Goal: Task Accomplishment & Management: Manage account settings

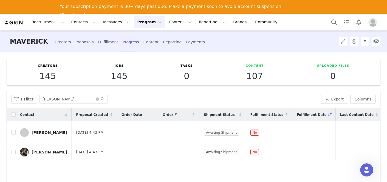
click at [287, 39] on div "MAVERICK Creators Proposals Fulfillment Progress Content Reporting Payments" at bounding box center [166, 41] width 318 height 22
click at [147, 24] on button "Program Program" at bounding box center [149, 22] width 31 height 12
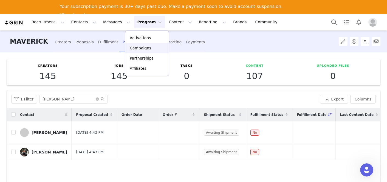
click at [141, 48] on p "Campaigns" at bounding box center [140, 48] width 21 height 6
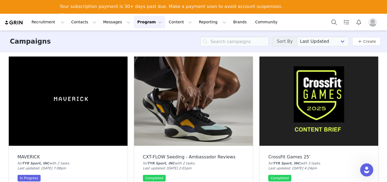
scroll to position [55, 0]
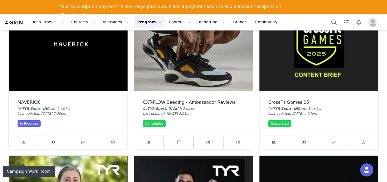
click at [24, 142] on icon at bounding box center [24, 142] width 4 height 4
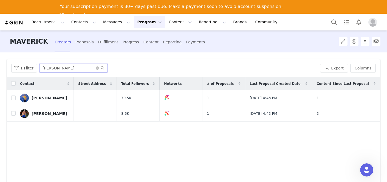
click at [70, 66] on input "OMAR" at bounding box center [73, 68] width 69 height 9
type input "O"
type input "abbie"
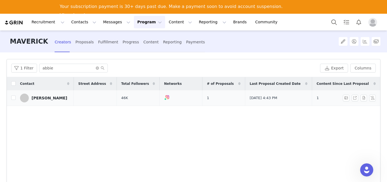
click at [333, 98] on td "1" at bounding box center [345, 98] width 66 height 16
click at [339, 107] on div "Contact Street Address Total Followers Networks # of Proposals Last Proposal Cr…" at bounding box center [193, 142] width 373 height 131
click at [337, 97] on td "1" at bounding box center [345, 98] width 66 height 16
click at [123, 42] on div "Progress" at bounding box center [131, 42] width 16 height 15
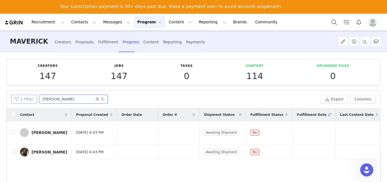
drag, startPoint x: 59, startPoint y: 100, endPoint x: 29, endPoint y: 98, distance: 29.9
click at [29, 98] on div "1 Filter james" at bounding box center [164, 99] width 307 height 9
type input "abbie"
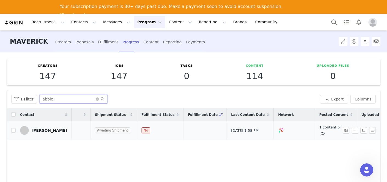
scroll to position [0, 112]
click at [316, 129] on div "1 content piece" at bounding box center [332, 130] width 33 height 12
click at [316, 127] on link "1 content piece" at bounding box center [330, 130] width 28 height 10
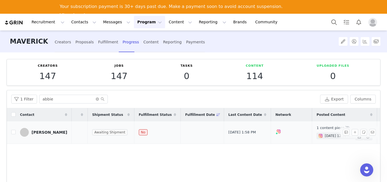
click at [325, 135] on span "[DATE] 12:00 AM" at bounding box center [339, 135] width 28 height 5
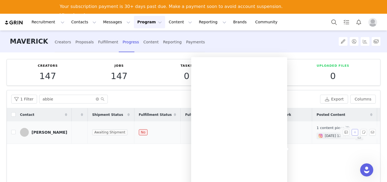
click at [354, 132] on button "button" at bounding box center [354, 132] width 7 height 7
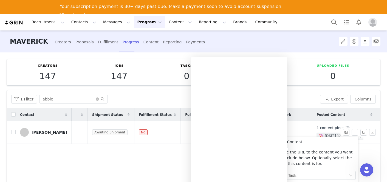
click at [313, 155] on p "Paste the URL to the content you want to include below. Optionally select the t…" at bounding box center [316, 157] width 77 height 17
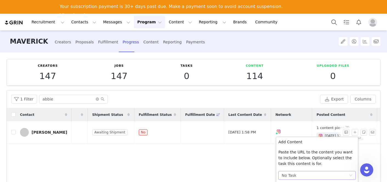
click at [302, 174] on div "No Task" at bounding box center [315, 175] width 67 height 8
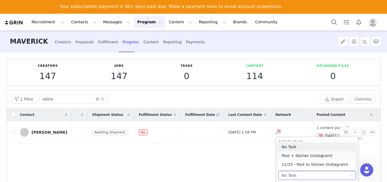
click at [303, 153] on li "Post + Stories (Instagram)" at bounding box center [316, 155] width 77 height 9
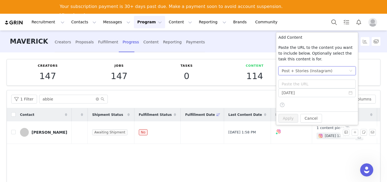
click at [313, 79] on div "Add Content Paste the URL to the content you want to include below. Optionally …" at bounding box center [317, 71] width 82 height 79
click at [313, 85] on input "text" at bounding box center [316, 84] width 77 height 9
paste input "https://www.instagram.com/p/DObSX-cDUHJ/"
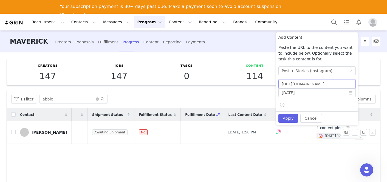
scroll to position [0, 10]
type input "https://www.instagram.com/p/DObSX-cDUHJ/"
click at [293, 94] on input "[DATE]" at bounding box center [316, 92] width 77 height 9
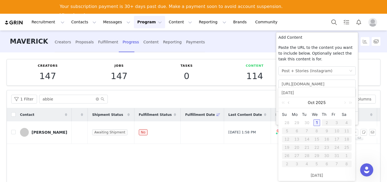
click at [287, 104] on link at bounding box center [289, 102] width 5 height 11
click at [316, 131] on div "10" at bounding box center [316, 130] width 7 height 7
type input "[DATE]"
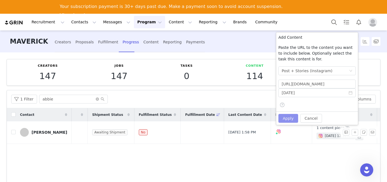
click at [291, 118] on button "Apply" at bounding box center [288, 118] width 20 height 9
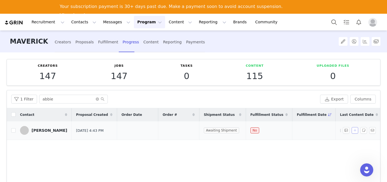
click at [354, 131] on button "button" at bounding box center [354, 130] width 7 height 7
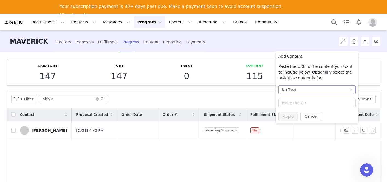
click at [303, 88] on div "No Task" at bounding box center [315, 90] width 67 height 8
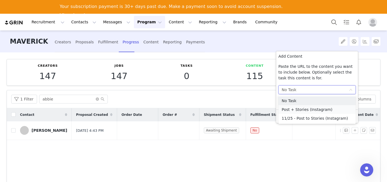
click at [299, 109] on li "Post + Stories (Instagram)" at bounding box center [316, 109] width 77 height 9
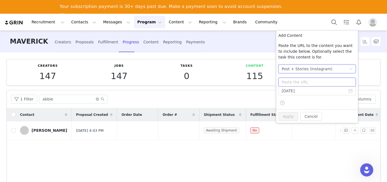
click at [300, 84] on input "text" at bounding box center [316, 82] width 77 height 9
paste input "https://www.instagram.com/p/DO6HB7LjZHX/"
type input "https://www.instagram.com/p/DO6HB7LjZHX/"
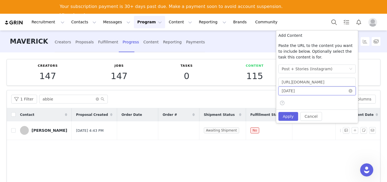
scroll to position [0, 0]
click at [301, 90] on input "[DATE]" at bounding box center [316, 90] width 77 height 9
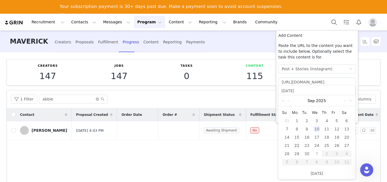
click at [298, 143] on div "22" at bounding box center [296, 145] width 7 height 7
type input "2025-09-22"
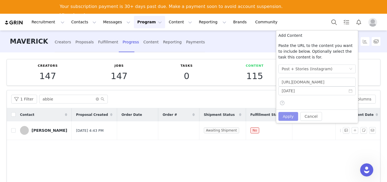
click at [286, 118] on button "Apply" at bounding box center [288, 116] width 20 height 9
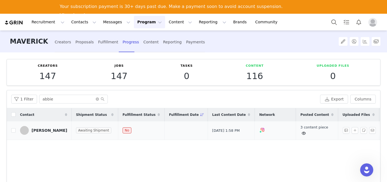
scroll to position [0, 141]
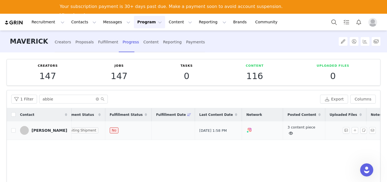
click at [287, 125] on link "3 content piece" at bounding box center [301, 130] width 28 height 10
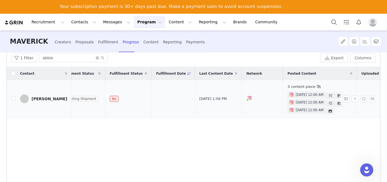
scroll to position [41, 0]
click at [322, 111] on div "Remove Content" at bounding box center [323, 112] width 41 height 11
click at [321, 115] on td "3 content piece Sep 10, 2025 12:00 AM Remove this content? Click "Remove" to re…" at bounding box center [320, 99] width 74 height 38
click at [322, 112] on div "Remove Content" at bounding box center [323, 112] width 41 height 11
click at [322, 111] on div "Remove Content" at bounding box center [323, 112] width 41 height 11
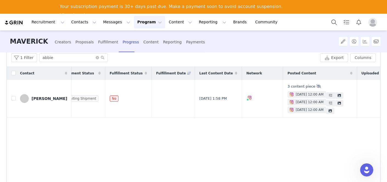
click at [321, 110] on div "Remove Content" at bounding box center [323, 112] width 41 height 11
click at [321, 110] on body "Recruitment Recruitment Creator Search Curated Lists Landing Pages Web Extensio…" at bounding box center [193, 105] width 387 height 182
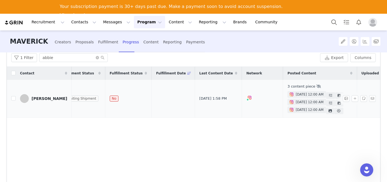
click at [300, 110] on span "[DATE] 12:00 AM" at bounding box center [310, 109] width 28 height 5
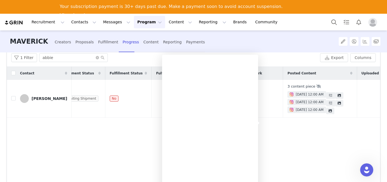
scroll to position [66, 0]
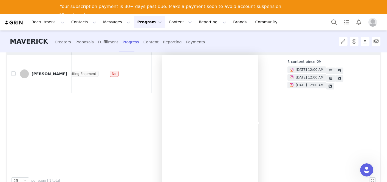
click at [305, 109] on div "Contact Proposal Created Order Date Order # Shipment Status Fulfillment Status …" at bounding box center [193, 107] width 373 height 131
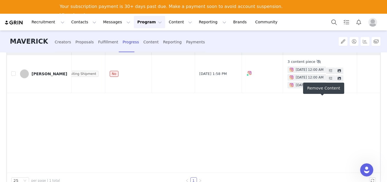
click at [322, 86] on div "Remove Content" at bounding box center [323, 88] width 41 height 11
click at [323, 87] on body "Recruitment Recruitment Creator Search Curated Lists Landing Pages Web Extensio…" at bounding box center [193, 105] width 387 height 182
click at [323, 87] on div "Remove Content" at bounding box center [323, 88] width 41 height 11
click at [323, 86] on body "Recruitment Recruitment Creator Search Curated Lists Landing Pages Web Extensio…" at bounding box center [193, 105] width 387 height 182
click at [323, 86] on div "Remove Content" at bounding box center [323, 88] width 41 height 11
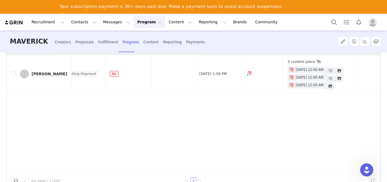
click at [322, 84] on div "Remove Content" at bounding box center [323, 88] width 41 height 11
click at [322, 84] on body "Recruitment Recruitment Creator Search Curated Lists Landing Pages Web Extensio…" at bounding box center [193, 105] width 387 height 182
click at [322, 84] on div "Remove Content" at bounding box center [323, 88] width 41 height 11
click at [322, 84] on body "Recruitment Recruitment Creator Search Curated Lists Landing Pages Web Extensio…" at bounding box center [193, 105] width 387 height 182
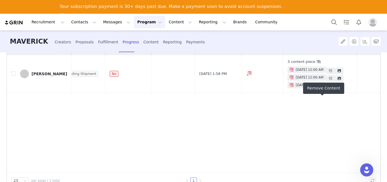
click at [297, 121] on div "Contact Proposal Created Order Date Order # Shipment Status Fulfillment Status …" at bounding box center [193, 107] width 373 height 131
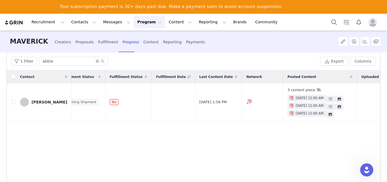
scroll to position [37, 0]
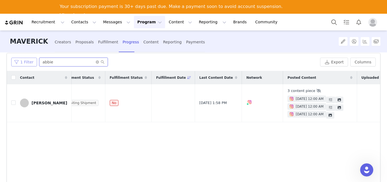
drag, startPoint x: 64, startPoint y: 63, endPoint x: 21, endPoint y: 60, distance: 43.1
click at [21, 60] on div "1 Filter abbie" at bounding box center [164, 62] width 307 height 9
type input "gazan"
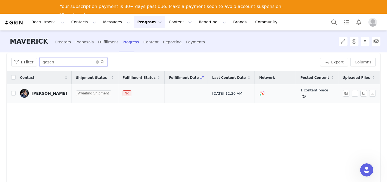
scroll to position [0, 137]
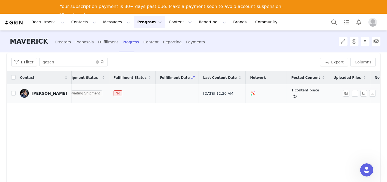
click at [293, 96] on icon at bounding box center [295, 96] width 4 height 4
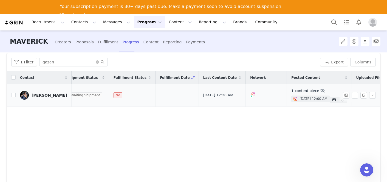
click at [299, 101] on span "Oct 1, 2025 12:00 AM" at bounding box center [313, 98] width 28 height 5
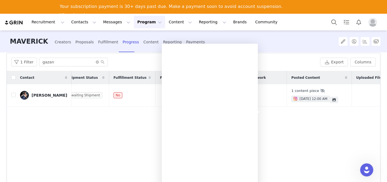
click at [293, 129] on div "Contact Proposal Created Order Date Order # Shipment Status Fulfillment Status …" at bounding box center [193, 136] width 373 height 131
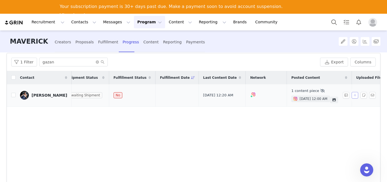
click at [355, 97] on button "button" at bounding box center [354, 95] width 7 height 7
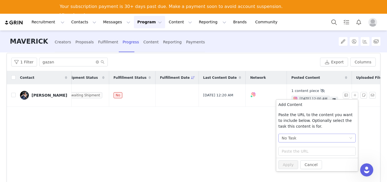
click at [310, 136] on div "No Task" at bounding box center [315, 138] width 67 height 8
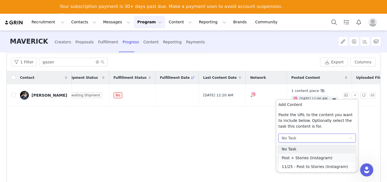
click at [300, 156] on li "Post + Stories (Instagram)" at bounding box center [316, 157] width 77 height 9
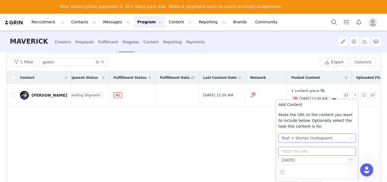
click at [300, 152] on input "text" at bounding box center [316, 151] width 77 height 9
paste input "https://www.instagram.com/p/DObOsfDkSug/"
type input "https://www.instagram.com/p/DObOsfDkSug/"
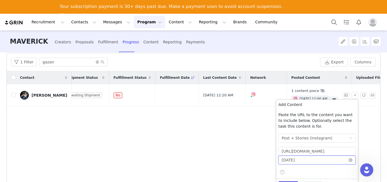
click at [295, 159] on input "2025-09-22" at bounding box center [316, 159] width 77 height 9
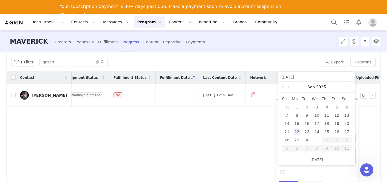
click at [316, 115] on div "10" at bounding box center [316, 115] width 7 height 7
type input "[DATE]"
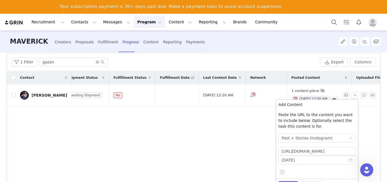
scroll to position [66, 0]
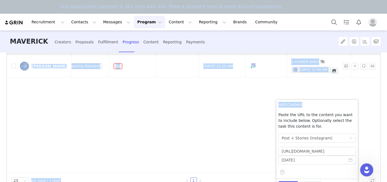
drag, startPoint x: 308, startPoint y: 107, endPoint x: 307, endPoint y: 81, distance: 25.2
click at [307, 81] on body "Recruitment Recruitment Creator Search Curated Lists Landing Pages Web Extensio…" at bounding box center [193, 105] width 387 height 182
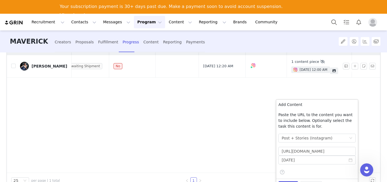
click at [307, 81] on div "Contact Proposal Created Order Date Order # Shipment Status Fulfillment Status …" at bounding box center [193, 107] width 373 height 131
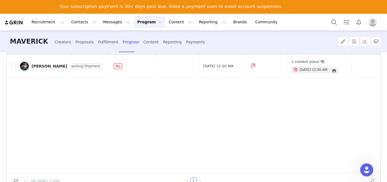
click at [304, 80] on div "Contact Proposal Created Order Date Order # Shipment Status Fulfillment Status …" at bounding box center [193, 107] width 373 height 131
click at [270, 109] on div "Contact Proposal Created Order Date Order # Shipment Status Fulfillment Status …" at bounding box center [193, 107] width 373 height 131
click at [332, 69] on icon at bounding box center [333, 70] width 3 height 3
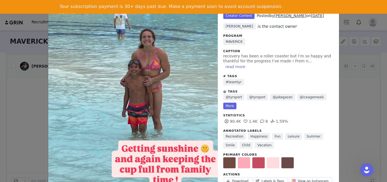
click at [353, 90] on div "Unlabeled Creator Content Posted by Alex Gazan on Oct 1, 2025 Rachel Murphy is …" at bounding box center [193, 91] width 387 height 182
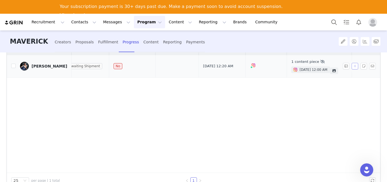
click at [354, 66] on button "button" at bounding box center [354, 66] width 7 height 7
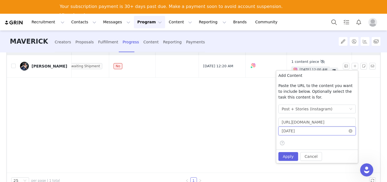
click at [304, 130] on input "[DATE]" at bounding box center [316, 130] width 77 height 9
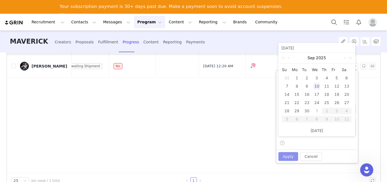
click at [283, 160] on button "Apply" at bounding box center [288, 156] width 20 height 9
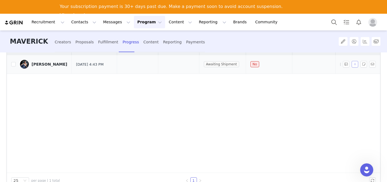
click at [355, 63] on button "button" at bounding box center [354, 64] width 7 height 7
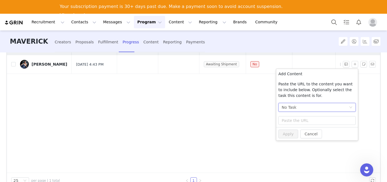
click at [302, 110] on div "No Task" at bounding box center [315, 107] width 67 height 8
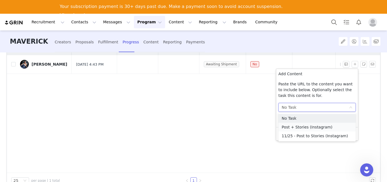
click at [298, 124] on li "Post + Stories (Instagram)" at bounding box center [316, 127] width 77 height 9
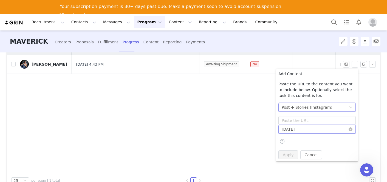
click at [287, 132] on input "[DATE]" at bounding box center [316, 129] width 77 height 9
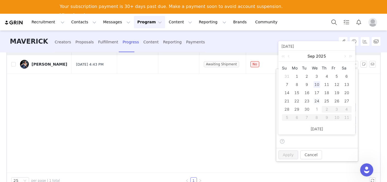
click at [317, 101] on div "24" at bounding box center [316, 101] width 7 height 7
type input "[DATE]"
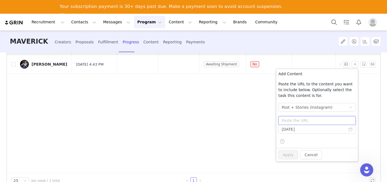
click at [301, 121] on input "text" at bounding box center [316, 120] width 77 height 9
paste input "https://www.instagram.com/p/DO860-4Cdmy/"
type input "https://www.instagram.com/p/DO860-4Cdmy/"
click at [289, 153] on button "Apply" at bounding box center [288, 154] width 20 height 9
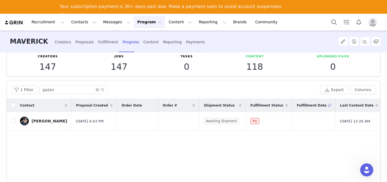
scroll to position [0, 0]
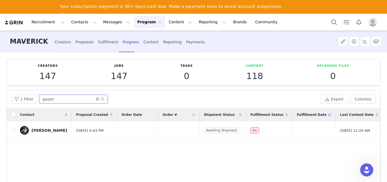
click at [75, 96] on input "gazan" at bounding box center [73, 99] width 69 height 9
drag, startPoint x: 75, startPoint y: 96, endPoint x: 9, endPoint y: 96, distance: 65.5
click at [9, 96] on div "1 Filter gazan Export Columns" at bounding box center [193, 99] width 373 height 18
type input "raptis"
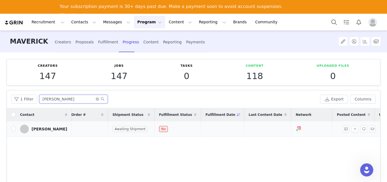
scroll to position [0, 140]
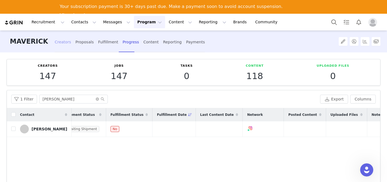
click at [55, 44] on div "Creators" at bounding box center [63, 42] width 16 height 15
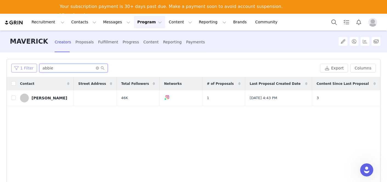
drag, startPoint x: 73, startPoint y: 68, endPoint x: 31, endPoint y: 68, distance: 42.2
click at [31, 68] on div "1 Filter abbie" at bounding box center [164, 68] width 307 height 9
type input "alexis"
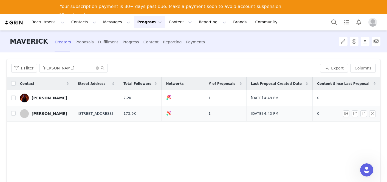
click at [52, 114] on div "Alexis Raptis" at bounding box center [50, 113] width 36 height 4
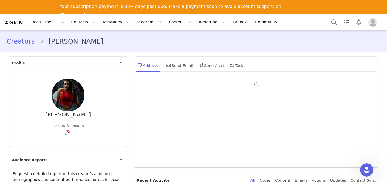
type input "+1 (United States)"
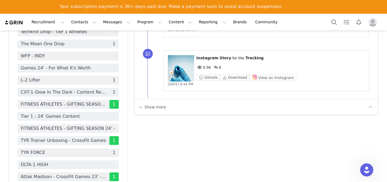
scroll to position [962, 0]
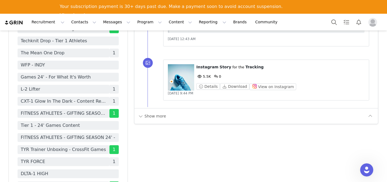
click at [203, 115] on div "Show more" at bounding box center [252, 116] width 228 height 9
click at [151, 114] on button "Show more" at bounding box center [152, 116] width 29 height 9
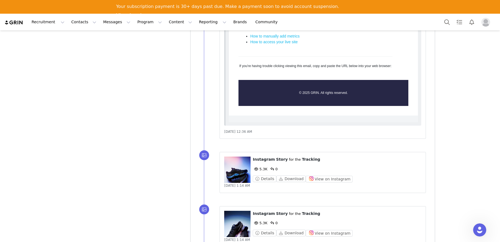
scroll to position [2072, 0]
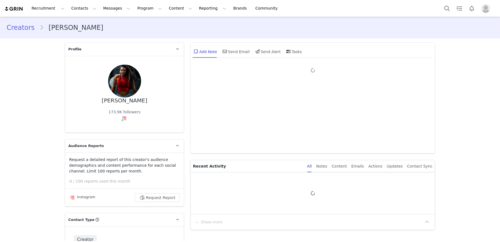
type input "+1 ([GEOGRAPHIC_DATA])"
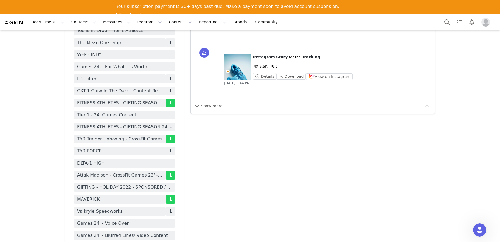
scroll to position [964, 0]
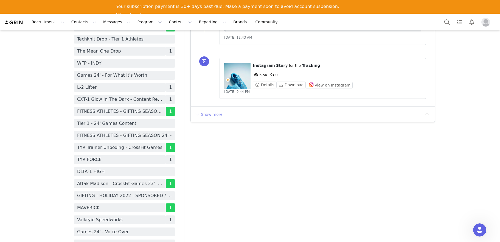
click at [217, 116] on button "Show more" at bounding box center [208, 114] width 29 height 9
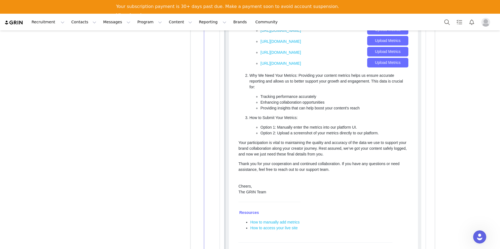
scroll to position [2087, 0]
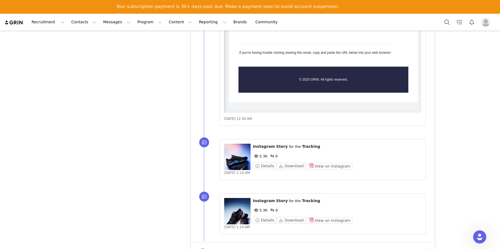
click at [379, 184] on div "⁨ Instagram ⁩ ⁨ Story ⁩ for the ⁨ Tracking ⁩ 5.3K 0 Details Download View on In…" at bounding box center [319, 159] width 231 height 54
click at [357, 235] on div "⁨ Instagram ⁩ ⁨ Story ⁩ for the ⁨ Tracking ⁩ 5.3K 0 Details Download View on In…" at bounding box center [319, 214] width 231 height 54
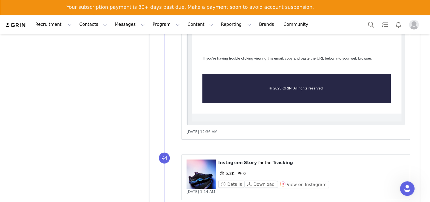
scroll to position [2154, 0]
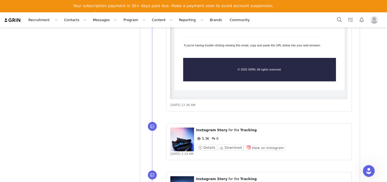
scroll to position [2089, 0]
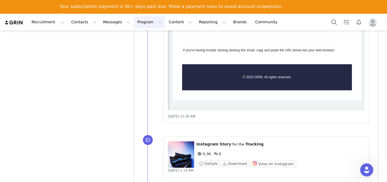
click at [146, 21] on button "Program Program" at bounding box center [149, 22] width 31 height 12
click at [141, 46] on p "Campaigns" at bounding box center [140, 48] width 21 height 6
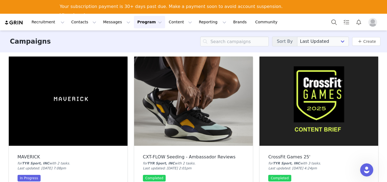
click at [26, 177] on div "In Progress" at bounding box center [29, 178] width 23 height 7
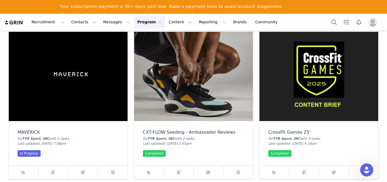
scroll to position [25, 0]
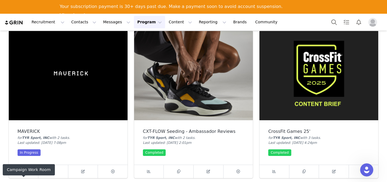
click at [24, 172] on div "Campaign Work Room" at bounding box center [29, 169] width 52 height 11
click at [23, 171] on div "Campaign Work Room" at bounding box center [29, 169] width 52 height 11
click at [23, 174] on body "Recruitment Recruitment Creator Search Curated Lists Landing Pages Web Extensio…" at bounding box center [193, 105] width 387 height 182
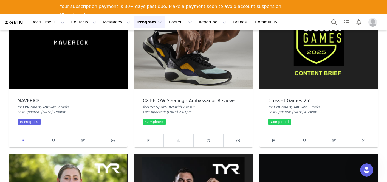
scroll to position [61, 0]
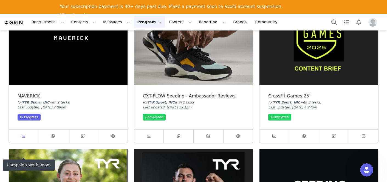
click at [21, 136] on span at bounding box center [23, 136] width 7 height 7
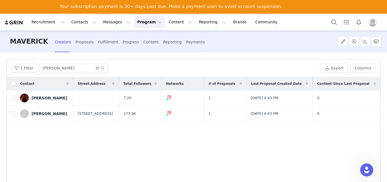
click at [57, 72] on div "1 Filter alexis Export Columns" at bounding box center [193, 68] width 373 height 18
click at [57, 72] on input "alexis" at bounding box center [73, 68] width 69 height 9
type input "austin"
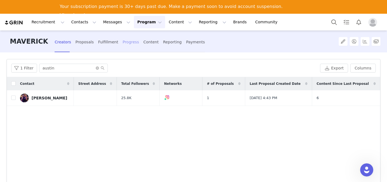
click at [123, 39] on div "Progress" at bounding box center [131, 42] width 16 height 15
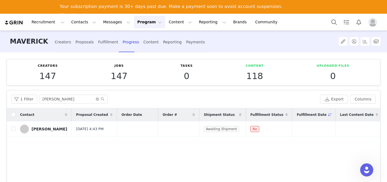
click at [59, 103] on div "1 Filter raptis Export Columns" at bounding box center [193, 99] width 373 height 18
click at [59, 101] on input "raptis" at bounding box center [73, 99] width 69 height 9
drag, startPoint x: 59, startPoint y: 100, endPoint x: 24, endPoint y: 99, distance: 35.6
click at [24, 99] on div "1 Filter raptis" at bounding box center [164, 99] width 307 height 9
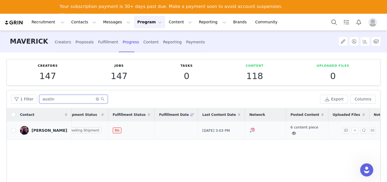
scroll to position [0, 143]
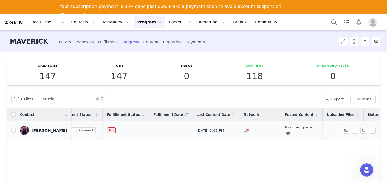
click at [286, 133] on icon at bounding box center [288, 133] width 4 height 4
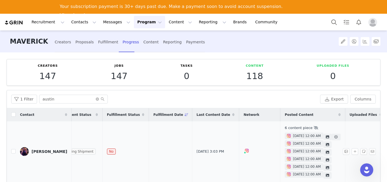
click at [293, 137] on span "[DATE] 12:00 AM" at bounding box center [307, 135] width 28 height 5
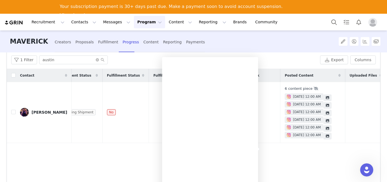
scroll to position [39, 0]
click at [294, 57] on div "1 Filter austin" at bounding box center [164, 60] width 307 height 9
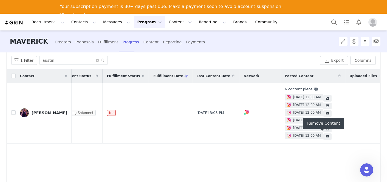
click at [322, 120] on div "Remove Content" at bounding box center [323, 123] width 41 height 11
click at [322, 121] on div "Remove Content" at bounding box center [323, 123] width 41 height 11
click at [333, 118] on span at bounding box center [336, 121] width 7 height 7
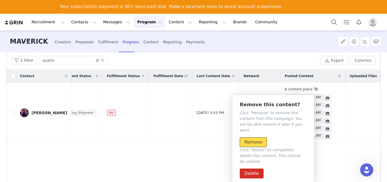
click at [261, 137] on button "Remove" at bounding box center [253, 142] width 27 height 10
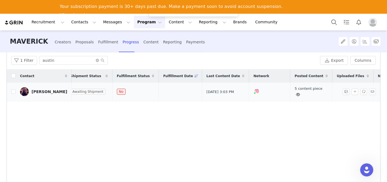
scroll to position [0, 143]
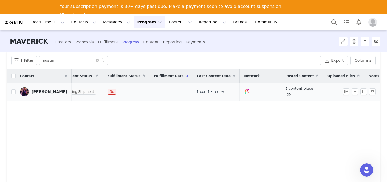
click at [287, 89] on link "5 content piece" at bounding box center [299, 91] width 28 height 10
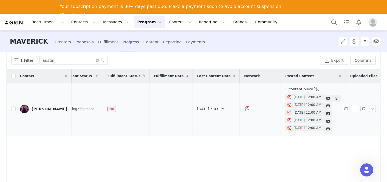
click at [326, 99] on icon at bounding box center [327, 98] width 3 height 3
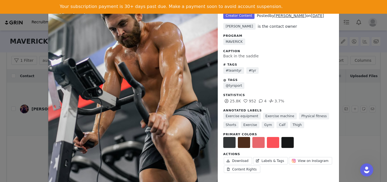
click at [349, 88] on div "Unlabeled Creator Content Posted by Austin Hatfield on Sep 18, 2025 Rachel Murp…" at bounding box center [193, 91] width 387 height 182
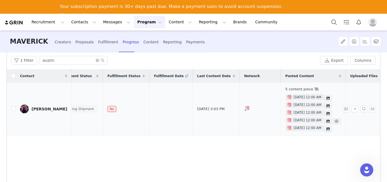
click at [324, 117] on div "Sep 26, 2025 12:00 AM Remove this content? Click "Remove" to remove this conten…" at bounding box center [313, 121] width 56 height 8
click at [323, 121] on div "Remove Content" at bounding box center [323, 123] width 41 height 11
click at [323, 120] on div "Remove Content" at bounding box center [323, 123] width 41 height 11
click at [322, 119] on body "Recruitment Recruitment Creator Search Curated Lists Landing Pages Web Extensio…" at bounding box center [193, 105] width 387 height 182
click at [322, 120] on div "Remove Content" at bounding box center [323, 123] width 41 height 11
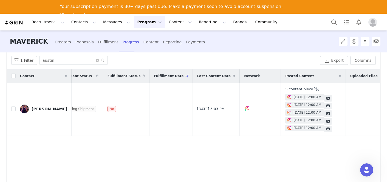
click at [322, 120] on body "Recruitment Recruitment Creator Search Curated Lists Landing Pages Web Extensio…" at bounding box center [193, 105] width 387 height 182
click at [322, 120] on div "Remove Content" at bounding box center [323, 123] width 41 height 11
click at [327, 120] on div "Remove Content" at bounding box center [323, 123] width 41 height 11
click at [320, 120] on div "Remove Content" at bounding box center [323, 123] width 41 height 11
click at [323, 128] on div "Remove Content" at bounding box center [323, 130] width 41 height 11
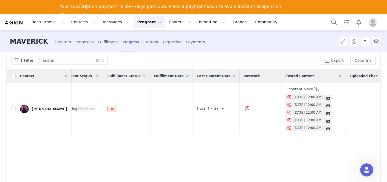
click at [322, 128] on body "Recruitment Recruitment Creator Search Curated Lists Landing Pages Web Extensio…" at bounding box center [193, 105] width 387 height 182
click at [319, 128] on div "Remove Content" at bounding box center [323, 130] width 41 height 11
click at [324, 128] on div "Remove Content" at bounding box center [323, 130] width 41 height 11
click at [326, 152] on div "Contact Proposal Created Order Date Order # Shipment Status Fulfillment Status …" at bounding box center [193, 134] width 373 height 131
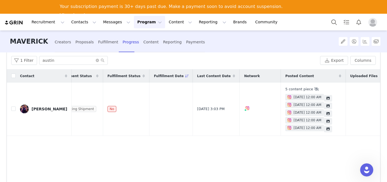
click at [322, 95] on div "Remove Content" at bounding box center [323, 100] width 41 height 11
click at [323, 97] on div "Remove Content" at bounding box center [323, 100] width 41 height 11
click at [323, 97] on body "Recruitment Recruitment Creator Search Curated Lists Landing Pages Web Extensio…" at bounding box center [193, 105] width 387 height 182
click at [321, 97] on div "Remove Content" at bounding box center [323, 100] width 41 height 11
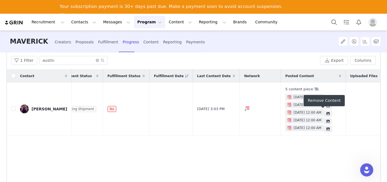
click at [323, 97] on div "Remove Content" at bounding box center [323, 100] width 41 height 11
click at [323, 98] on div "Remove Content" at bounding box center [323, 100] width 41 height 11
click at [323, 100] on div "Remove Content" at bounding box center [323, 100] width 41 height 11
click at [323, 100] on body "Recruitment Recruitment Creator Search Curated Lists Landing Pages Web Extensio…" at bounding box center [193, 105] width 387 height 182
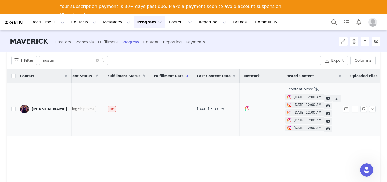
click at [323, 100] on div "Remove Content" at bounding box center [323, 100] width 41 height 11
click at [317, 100] on div "Remove Content" at bounding box center [323, 100] width 41 height 11
click at [325, 99] on div "Remove Content" at bounding box center [323, 100] width 41 height 11
click at [324, 97] on div "Remove Content" at bounding box center [323, 100] width 41 height 11
click at [324, 96] on div "Remove Content" at bounding box center [323, 100] width 41 height 11
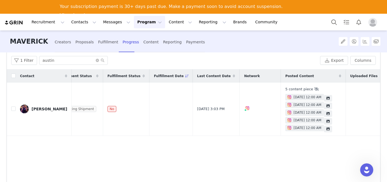
click at [324, 96] on body "Recruitment Recruitment Creator Search Curated Lists Landing Pages Web Extensio…" at bounding box center [193, 105] width 387 height 182
click at [324, 96] on div "Remove Content" at bounding box center [323, 100] width 41 height 11
click at [324, 96] on body "Recruitment Recruitment Creator Search Curated Lists Landing Pages Web Extensio…" at bounding box center [193, 105] width 387 height 182
click at [323, 98] on div "Remove Content" at bounding box center [323, 100] width 41 height 11
click at [339, 75] on icon at bounding box center [340, 75] width 2 height 3
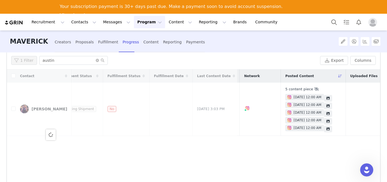
scroll to position [0, 0]
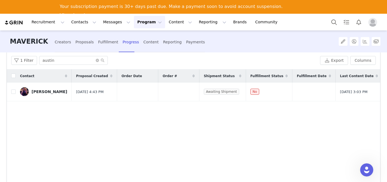
click at [373, 75] on span at bounding box center [376, 76] width 7 height 7
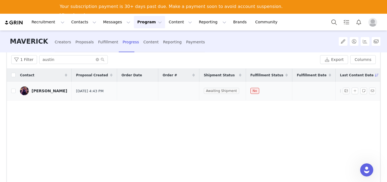
click at [340, 92] on span "Sep 30, 2025 3:03 PM" at bounding box center [353, 90] width 27 height 5
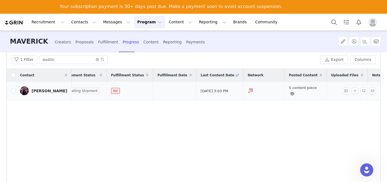
scroll to position [0, 143]
click at [285, 92] on span at bounding box center [288, 93] width 7 height 7
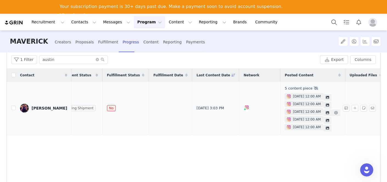
click at [302, 112] on span "Sep 23, 2025 12:00 AM" at bounding box center [307, 111] width 28 height 5
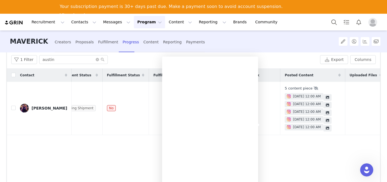
click at [285, 147] on div "Contact Proposal Created Order Date Order # Shipment Status Fulfillment Status …" at bounding box center [193, 134] width 373 height 131
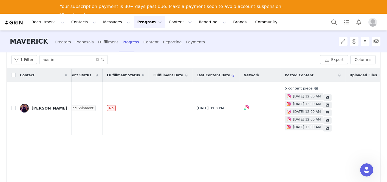
click at [319, 126] on body "Recruitment Recruitment Creator Search Curated Lists Landing Pages Web Extensio…" at bounding box center [193, 105] width 387 height 182
click at [320, 127] on body "Recruitment Recruitment Creator Search Curated Lists Landing Pages Web Extensio…" at bounding box center [193, 105] width 387 height 182
click at [321, 127] on body "Recruitment Recruitment Creator Search Curated Lists Landing Pages Web Extensio…" at bounding box center [193, 105] width 387 height 182
click at [322, 127] on div "Remove Content" at bounding box center [323, 129] width 41 height 11
click at [322, 127] on body "Recruitment Recruitment Creator Search Curated Lists Landing Pages Web Extensio…" at bounding box center [193, 105] width 387 height 182
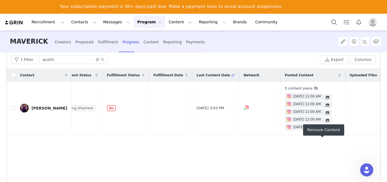
click at [322, 127] on div "Remove Content" at bounding box center [323, 129] width 41 height 11
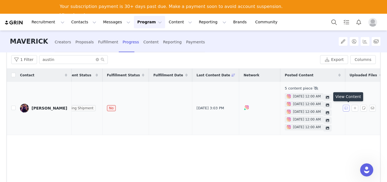
click at [344, 109] on button "button" at bounding box center [346, 108] width 7 height 7
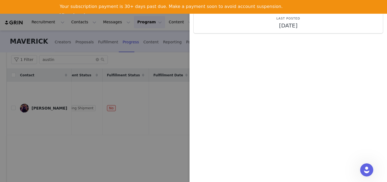
scroll to position [0, 0]
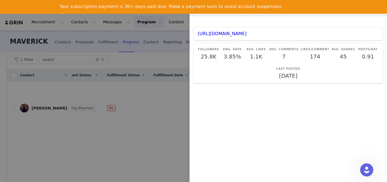
click at [136, 116] on div at bounding box center [193, 91] width 387 height 182
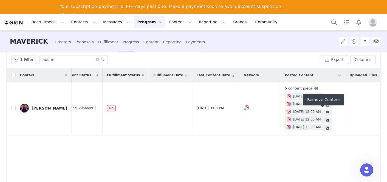
click at [322, 96] on body "Recruitment Recruitment Creator Search Curated Lists Landing Pages Web Extensio…" at bounding box center [193, 105] width 387 height 182
click at [314, 89] on icon at bounding box center [316, 88] width 4 height 4
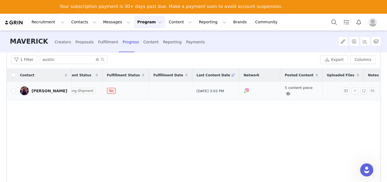
click at [285, 90] on div "5 content piece" at bounding box center [301, 91] width 33 height 12
click at [123, 42] on div "Progress" at bounding box center [131, 42] width 16 height 15
click at [70, 54] on div "1 Filter austin Export Columns" at bounding box center [193, 60] width 373 height 18
drag, startPoint x: 62, startPoint y: 61, endPoint x: 11, endPoint y: 60, distance: 51.0
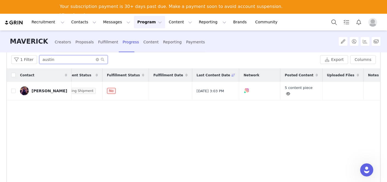
click at [11, 60] on div "1 Filter austin Export Columns" at bounding box center [193, 60] width 373 height 18
type input "dallin"
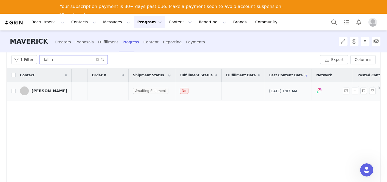
scroll to position [0, 141]
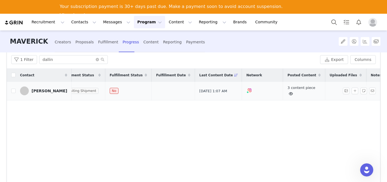
click at [289, 92] on icon at bounding box center [291, 94] width 4 height 4
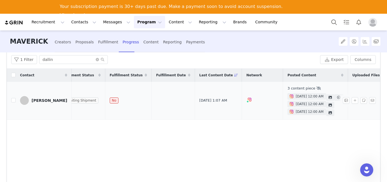
click at [289, 97] on img at bounding box center [291, 96] width 4 height 4
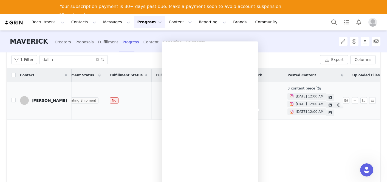
click at [296, 106] on span "Sep 23, 2025 12:00 AM" at bounding box center [310, 103] width 28 height 5
click at [296, 111] on span "Oct 1, 2025 12:00 AM" at bounding box center [310, 111] width 28 height 5
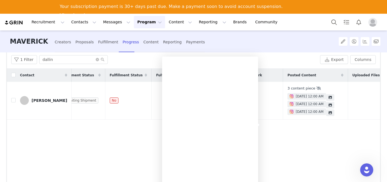
click at [269, 130] on div "Contact Proposal Created Order Date Order # Shipment Status Fulfillment Status …" at bounding box center [193, 134] width 373 height 131
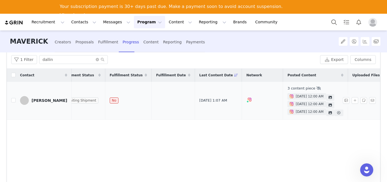
click at [296, 113] on span "Oct 1, 2025 12:00 AM" at bounding box center [310, 111] width 28 height 5
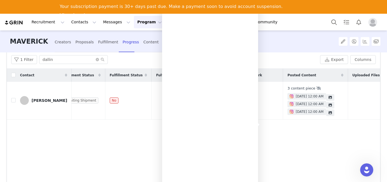
click at [270, 133] on div "Contact Proposal Created Order Date Order # Shipment Status Fulfillment Status …" at bounding box center [193, 134] width 373 height 131
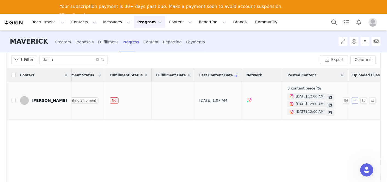
click at [354, 101] on button "button" at bounding box center [354, 100] width 7 height 7
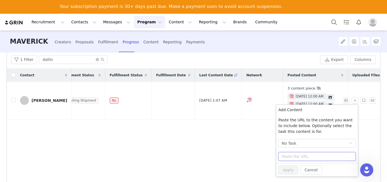
click at [297, 152] on input "text" at bounding box center [316, 156] width 77 height 9
paste input "https://www.instagram.com/p/DOhDxB8Cb58/"
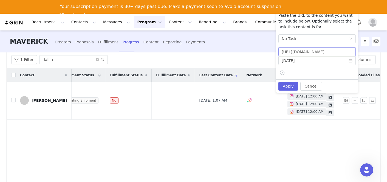
scroll to position [0, 10]
type input "https://www.instagram.com/p/DOhDxB8Cb58/"
click at [293, 63] on input "[DATE]" at bounding box center [316, 60] width 77 height 9
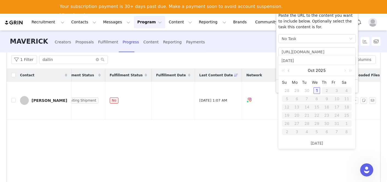
click at [287, 70] on link at bounding box center [289, 70] width 5 height 11
click at [336, 98] on div "12" at bounding box center [336, 98] width 7 height 7
type input "2025-09-12"
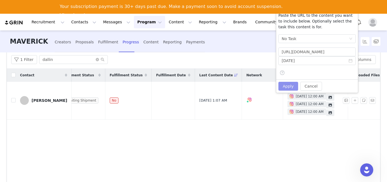
click at [293, 86] on button "Apply" at bounding box center [288, 86] width 20 height 9
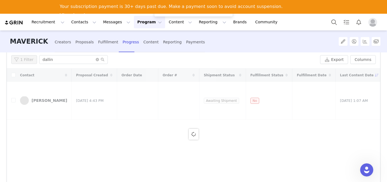
scroll to position [39, 0]
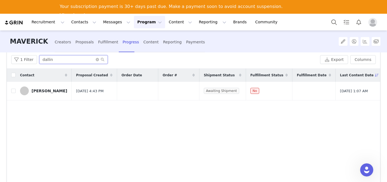
click at [64, 62] on input "dallin" at bounding box center [73, 59] width 69 height 9
drag, startPoint x: 58, startPoint y: 60, endPoint x: 19, endPoint y: 60, distance: 38.9
click at [19, 60] on div "1 Filter dallin" at bounding box center [164, 59] width 307 height 9
type input "jayson"
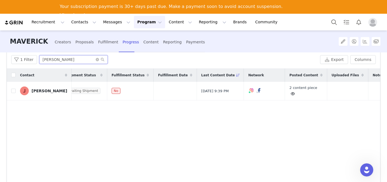
scroll to position [0, 144]
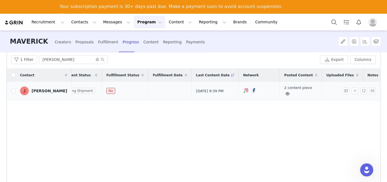
click at [284, 92] on div "2 content piece" at bounding box center [300, 91] width 33 height 12
click at [284, 91] on span at bounding box center [287, 93] width 7 height 7
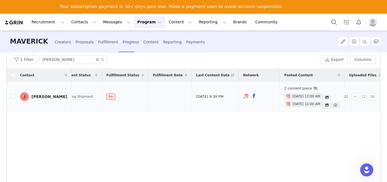
click at [292, 102] on span "[DATE] 12:00 AM" at bounding box center [306, 103] width 28 height 5
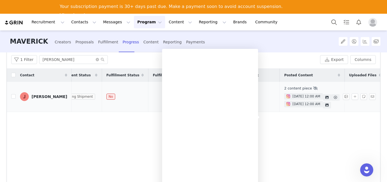
click at [292, 95] on span "Sep 19, 2025 12:00 AM" at bounding box center [306, 96] width 28 height 5
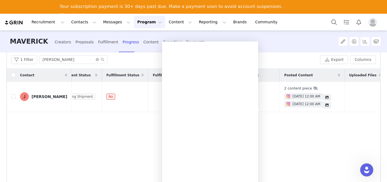
click at [130, 147] on div "Contact Proposal Created Order Date Order # Shipment Status Fulfillment Status …" at bounding box center [193, 134] width 373 height 131
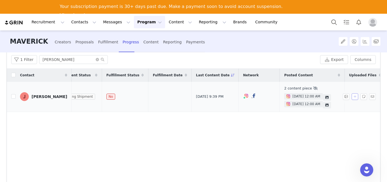
click at [354, 97] on button "button" at bounding box center [354, 96] width 7 height 7
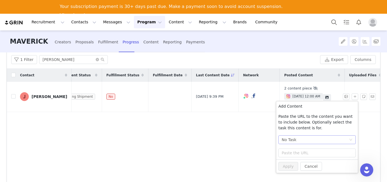
click at [289, 140] on div "No Task" at bounding box center [289, 139] width 15 height 8
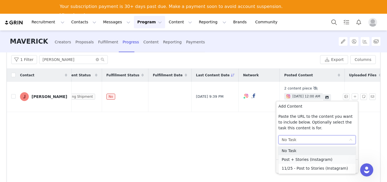
click at [290, 157] on li "Post + Stories (Instagram)" at bounding box center [316, 159] width 77 height 9
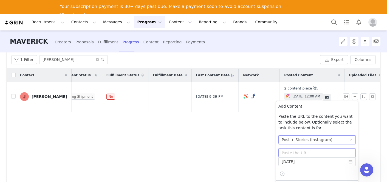
click at [290, 152] on input "text" at bounding box center [316, 152] width 77 height 9
paste input "https://www.instagram.com/p/DOlsjdDEadX/"
type input "https://www.instagram.com/p/DOlsjdDEadX/"
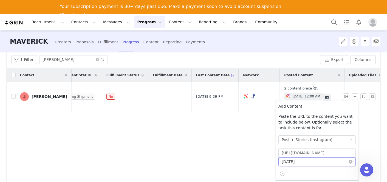
click at [307, 157] on input "2025-09-12" at bounding box center [316, 161] width 77 height 9
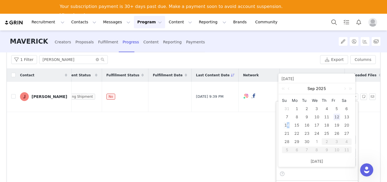
click at [288, 125] on div "14" at bounding box center [286, 125] width 7 height 7
type input "2025-09-14"
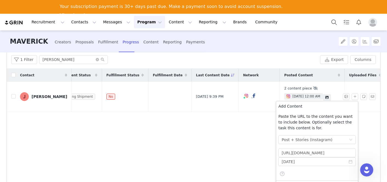
scroll to position [66, 0]
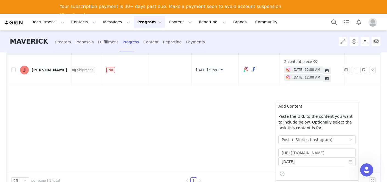
click at [307, 178] on div "Add Content Paste the URL to the content you want to include below. Optionally …" at bounding box center [317, 140] width 82 height 79
click at [216, 156] on div "Contact Proposal Created Order Date Order # Shipment Status Fulfillment Status …" at bounding box center [193, 107] width 373 height 131
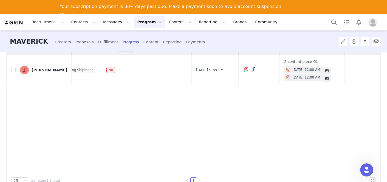
click at [328, 73] on div "Remove Content" at bounding box center [323, 72] width 41 height 11
click at [353, 70] on button "button" at bounding box center [354, 70] width 7 height 7
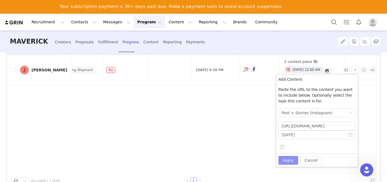
click at [291, 161] on button "Apply" at bounding box center [288, 160] width 20 height 9
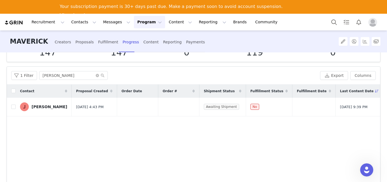
scroll to position [7, 0]
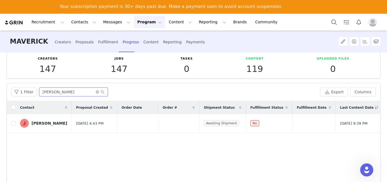
drag, startPoint x: 75, startPoint y: 89, endPoint x: 70, endPoint y: 92, distance: 5.9
click at [70, 92] on input "jayson" at bounding box center [73, 91] width 69 height 9
type input "jeff"
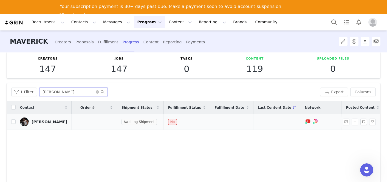
scroll to position [0, 137]
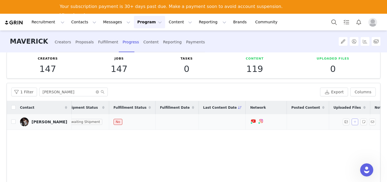
click at [355, 122] on button "button" at bounding box center [354, 121] width 7 height 7
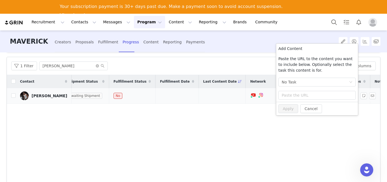
scroll to position [44, 0]
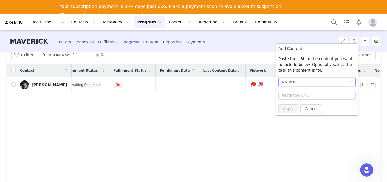
click at [319, 83] on div "No Task" at bounding box center [315, 82] width 67 height 8
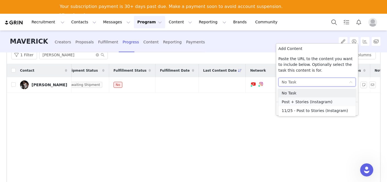
click at [315, 100] on li "Post + Stories (Instagram)" at bounding box center [316, 101] width 77 height 9
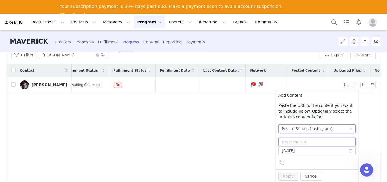
click at [311, 141] on input "text" at bounding box center [316, 141] width 77 height 9
paste input "https://www.instagram.com/p/DOcKm0ajmq3/"
type input "https://www.instagram.com/p/DOcKm0ajmq3/"
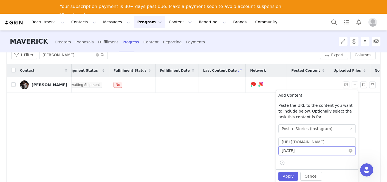
click at [301, 151] on input "2025-09-14" at bounding box center [316, 150] width 77 height 9
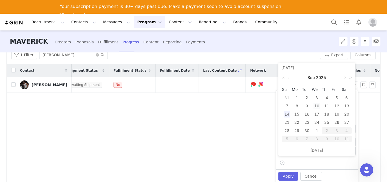
click at [316, 109] on div "10" at bounding box center [316, 106] width 7 height 7
type input "[DATE]"
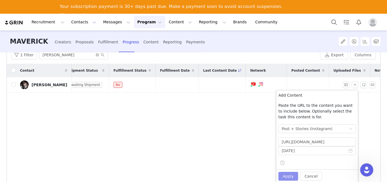
click at [290, 177] on button "Apply" at bounding box center [288, 176] width 20 height 9
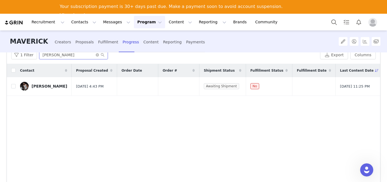
click at [75, 56] on input "jeff" at bounding box center [73, 54] width 69 height 9
drag, startPoint x: 75, startPoint y: 56, endPoint x: 24, endPoint y: 55, distance: 51.5
click at [24, 55] on div "1 Filter jeff" at bounding box center [164, 54] width 307 height 9
type input "pat"
click at [355, 87] on button "button" at bounding box center [354, 86] width 7 height 7
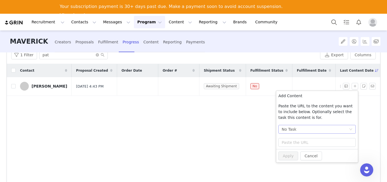
click at [296, 133] on div "No Task" at bounding box center [315, 129] width 67 height 8
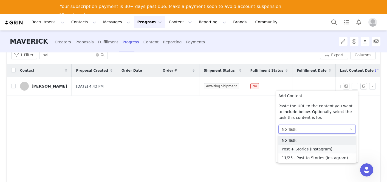
click at [293, 147] on li "Post + Stories (Instagram)" at bounding box center [316, 148] width 77 height 9
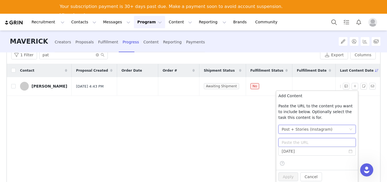
click at [293, 140] on input "text" at bounding box center [316, 142] width 77 height 9
paste input "https://www.instagram.com/p/DObJe0JERWZ/"
type input "https://www.instagram.com/p/DObJe0JERWZ/"
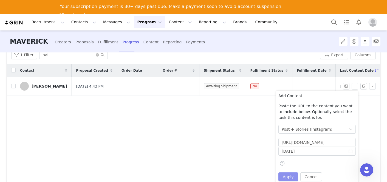
click at [285, 178] on button "Apply" at bounding box center [288, 176] width 20 height 9
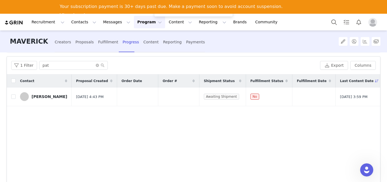
scroll to position [44, 0]
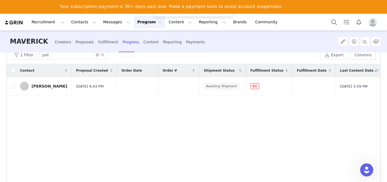
click at [275, 124] on div "Contact Proposal Created Order Date Order # Shipment Status Fulfillment Status …" at bounding box center [193, 129] width 373 height 131
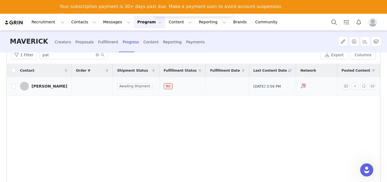
scroll to position [0, 137]
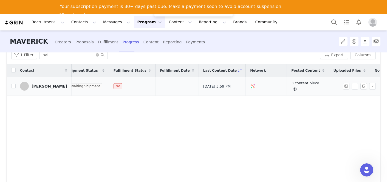
click at [293, 88] on icon at bounding box center [295, 89] width 4 height 4
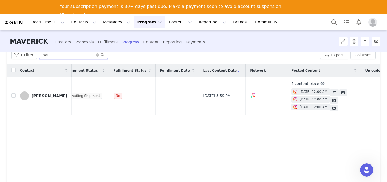
click at [71, 56] on input "pat" at bounding box center [73, 54] width 69 height 9
click at [70, 56] on input "pat" at bounding box center [73, 54] width 69 height 9
type input "ricky"
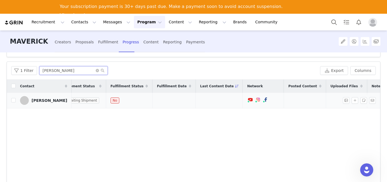
scroll to position [28, 0]
click at [352, 101] on button "button" at bounding box center [354, 100] width 7 height 7
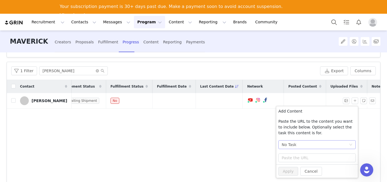
click at [292, 145] on div "No Task" at bounding box center [289, 144] width 15 height 8
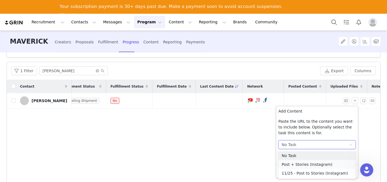
click at [292, 162] on li "Post + Stories (Instagram)" at bounding box center [316, 164] width 77 height 9
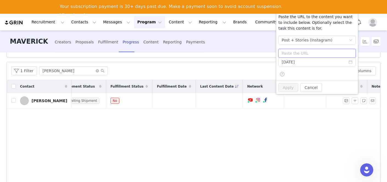
click at [324, 53] on input "text" at bounding box center [316, 53] width 77 height 9
paste input "https://www.instagram.com/p/DOgJT1vE9co/"
type input "https://www.instagram.com/p/DOgJT1vE9co/"
click at [318, 63] on input "[DATE]" at bounding box center [316, 62] width 77 height 9
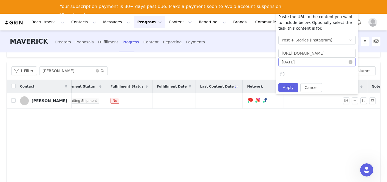
scroll to position [0, 0]
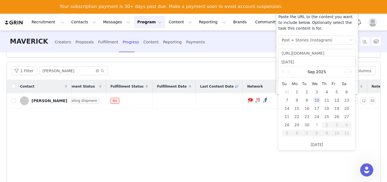
click at [336, 99] on div "12" at bounding box center [336, 100] width 7 height 7
type input "2025-09-12"
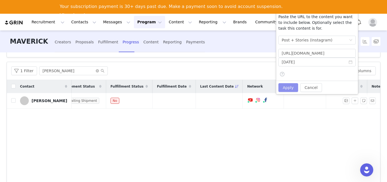
click at [292, 88] on button "Apply" at bounding box center [288, 87] width 20 height 9
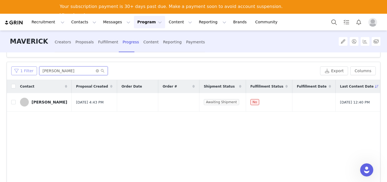
drag, startPoint x: 58, startPoint y: 69, endPoint x: 31, endPoint y: 73, distance: 27.9
click at [31, 73] on div "1 Filter ricky" at bounding box center [164, 70] width 307 height 9
drag, startPoint x: 51, startPoint y: 71, endPoint x: 32, endPoint y: 70, distance: 19.5
click at [32, 70] on div "1 Filter ricky" at bounding box center [164, 70] width 307 height 9
type input "roman"
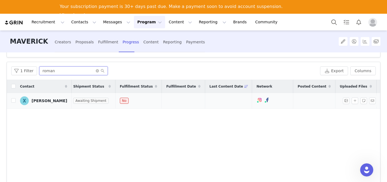
scroll to position [0, 151]
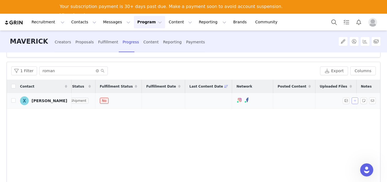
click at [355, 100] on button "button" at bounding box center [354, 100] width 7 height 7
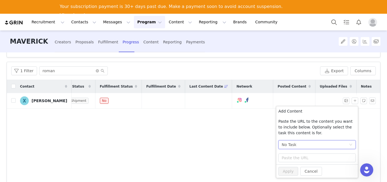
click at [305, 143] on div "No Task" at bounding box center [315, 144] width 67 height 8
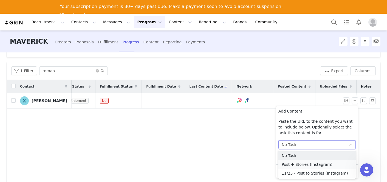
click at [300, 161] on li "Post + Stories (Instagram)" at bounding box center [316, 164] width 77 height 9
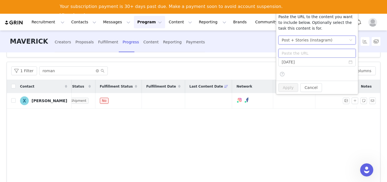
click at [303, 52] on input "text" at bounding box center [316, 53] width 77 height 9
paste input "https://www.instagram.com/p/DOUdTqLEoBv/"
type input "https://www.instagram.com/p/DOUdTqLEoBv/"
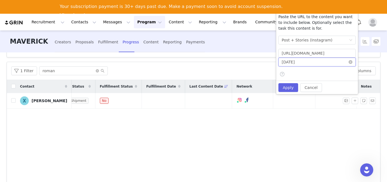
click at [326, 63] on input "2025-09-12" at bounding box center [316, 62] width 77 height 9
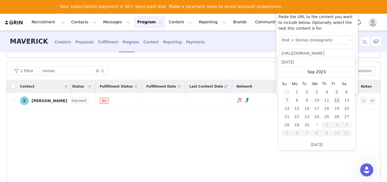
click at [289, 100] on div "7" at bounding box center [286, 100] width 7 height 7
type input "2025-09-07"
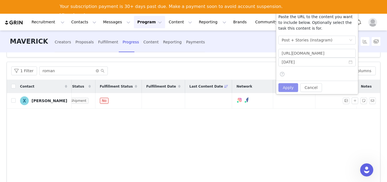
click at [287, 90] on button "Apply" at bounding box center [288, 87] width 20 height 9
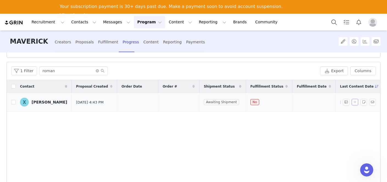
click at [353, 102] on button "button" at bounding box center [354, 102] width 7 height 7
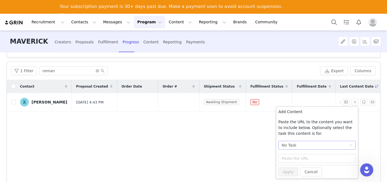
click at [293, 145] on div "No Task" at bounding box center [289, 145] width 15 height 8
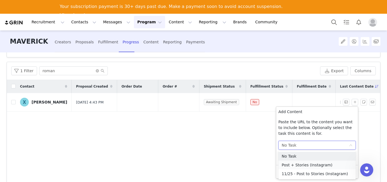
click at [291, 165] on li "Post + Stories (Instagram)" at bounding box center [316, 164] width 77 height 9
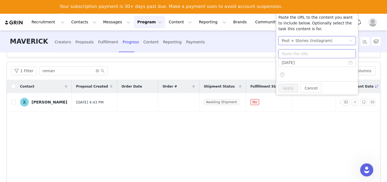
click at [294, 52] on input "text" at bounding box center [316, 53] width 77 height 9
paste input "https://www.instagram.com/p/DObt98hD4jM/"
type input "https://www.instagram.com/p/DObt98hD4jM/"
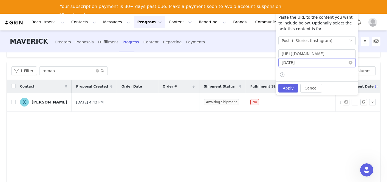
click at [299, 67] on input "2025-09-07" at bounding box center [316, 62] width 77 height 9
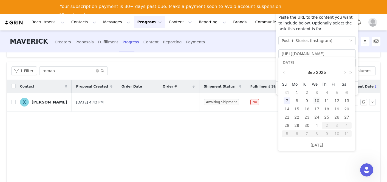
click at [316, 100] on div "10" at bounding box center [316, 100] width 7 height 7
type input "[DATE]"
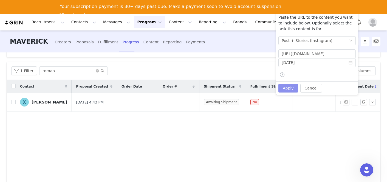
click at [288, 85] on button "Apply" at bounding box center [288, 88] width 20 height 9
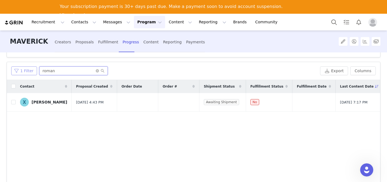
drag, startPoint x: 52, startPoint y: 71, endPoint x: 26, endPoint y: 70, distance: 26.3
click at [26, 71] on div "1 Filter roman" at bounding box center [164, 70] width 307 height 9
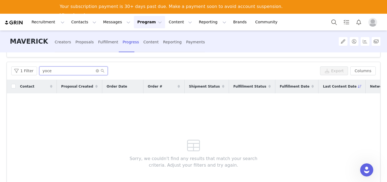
drag, startPoint x: 50, startPoint y: 72, endPoint x: 36, endPoint y: 70, distance: 13.5
click at [36, 70] on div "1 Filter yoce" at bounding box center [164, 70] width 307 height 9
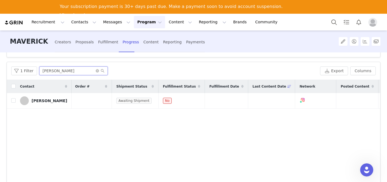
scroll to position [0, 140]
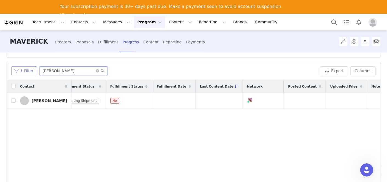
drag, startPoint x: 59, startPoint y: 72, endPoint x: 21, endPoint y: 71, distance: 37.8
click at [21, 71] on div "1 Filter royce" at bounding box center [164, 70] width 307 height 9
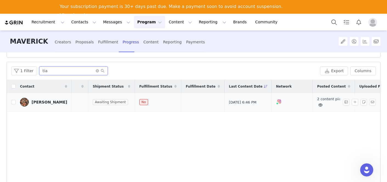
scroll to position [0, 121]
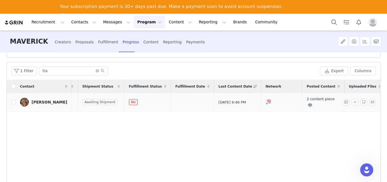
click at [308, 105] on icon at bounding box center [310, 105] width 4 height 4
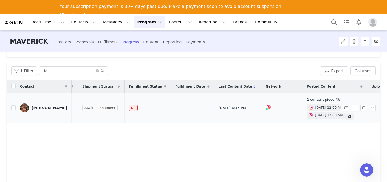
click at [315, 108] on span "Sep 21, 2025 12:00 AM" at bounding box center [329, 107] width 28 height 5
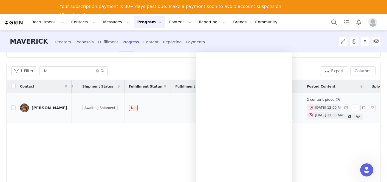
click at [315, 114] on span "[DATE] 12:00 AM" at bounding box center [329, 115] width 28 height 5
click at [81, 75] on input "tia" at bounding box center [73, 70] width 69 height 9
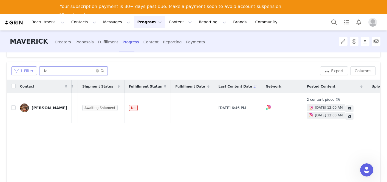
drag, startPoint x: 77, startPoint y: 71, endPoint x: 30, endPoint y: 69, distance: 47.5
click at [30, 69] on div "1 Filter tia" at bounding box center [164, 70] width 307 height 9
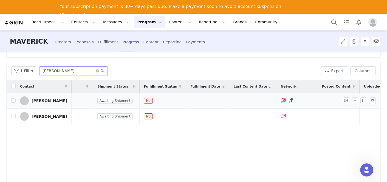
scroll to position [0, 140]
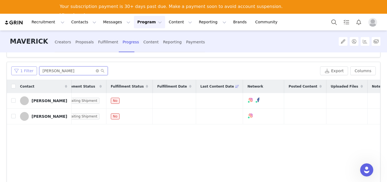
drag, startPoint x: 65, startPoint y: 69, endPoint x: 23, endPoint y: 68, distance: 41.7
click at [23, 68] on div "1 Filter travis" at bounding box center [164, 70] width 307 height 9
type input "katie"
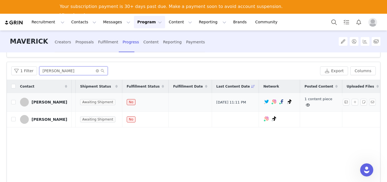
scroll to position [0, 142]
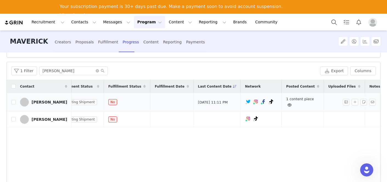
click at [287, 103] on icon at bounding box center [289, 105] width 4 height 4
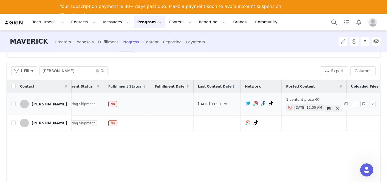
click at [294, 108] on span "[DATE] 12:00 AM" at bounding box center [308, 107] width 28 height 5
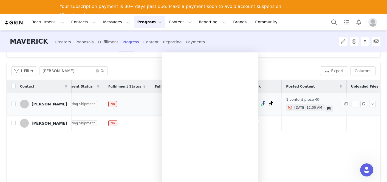
click at [354, 103] on button "button" at bounding box center [354, 104] width 7 height 7
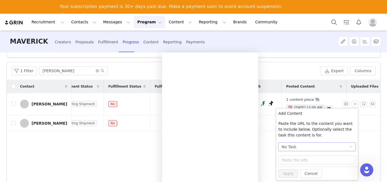
click at [296, 151] on div "No Task" at bounding box center [315, 147] width 67 height 8
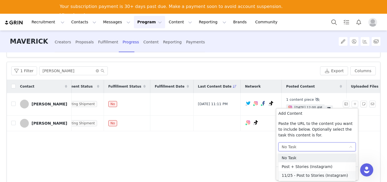
click at [287, 173] on li "11/25 - Post to Stories (Instagram)" at bounding box center [316, 175] width 77 height 9
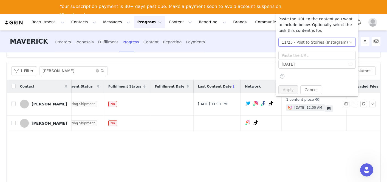
click at [300, 42] on div "11/25 - Post to Stories (Instagram)" at bounding box center [315, 42] width 66 height 8
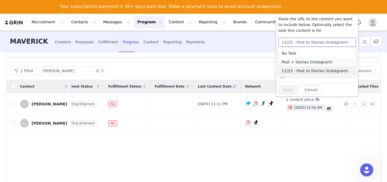
click at [301, 63] on li "Post + Stories (Instagram)" at bounding box center [316, 62] width 77 height 9
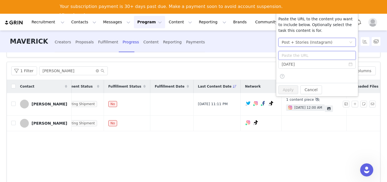
click at [301, 55] on input "text" at bounding box center [316, 55] width 77 height 9
paste input "https://www.instagram.com/p/DObYTJVjSZB/"
type input "https://www.instagram.com/p/DObYTJVjSZB/"
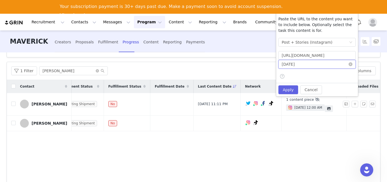
click at [300, 63] on input "[DATE]" at bounding box center [316, 64] width 77 height 9
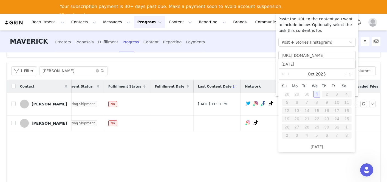
click at [300, 65] on input "[DATE]" at bounding box center [316, 64] width 71 height 6
click at [290, 73] on link at bounding box center [289, 74] width 5 height 11
click at [313, 104] on div "10" at bounding box center [316, 102] width 7 height 7
type input "[DATE]"
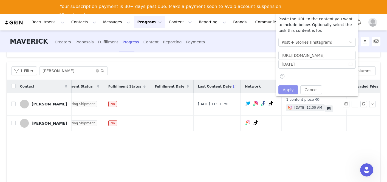
click at [290, 90] on button "Apply" at bounding box center [288, 89] width 20 height 9
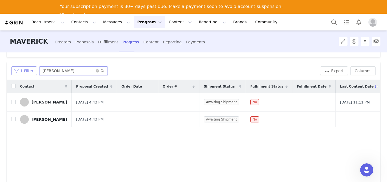
drag, startPoint x: 51, startPoint y: 74, endPoint x: 30, endPoint y: 70, distance: 21.8
click at [30, 70] on div "1 Filter katie" at bounding box center [164, 70] width 307 height 9
type input "bobby"
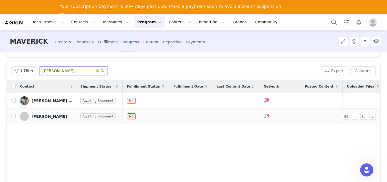
scroll to position [0, 141]
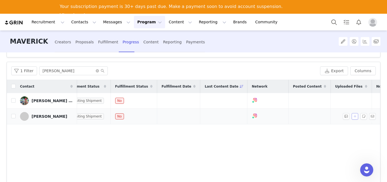
click at [356, 120] on button "button" at bounding box center [354, 116] width 7 height 7
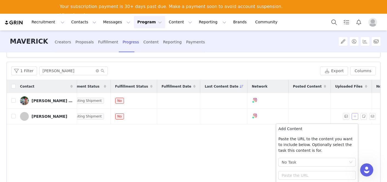
scroll to position [66, 0]
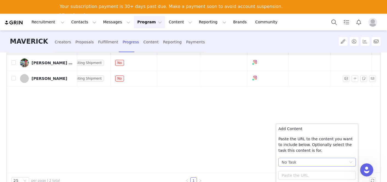
click at [328, 161] on div "No Task" at bounding box center [315, 162] width 67 height 8
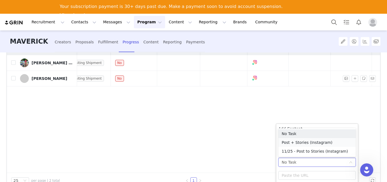
click at [315, 139] on li "Post + Stories (Instagram)" at bounding box center [316, 142] width 77 height 9
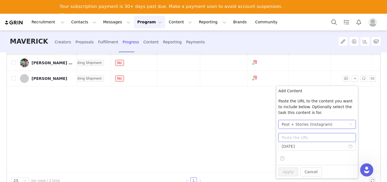
click at [311, 133] on input "text" at bounding box center [316, 137] width 77 height 9
paste input "https://www.instagram.com/p/DOtfqdtkSed/"
type input "https://www.instagram.com/p/DOtfqdtkSed/"
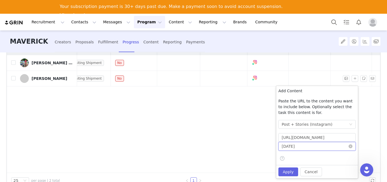
click at [313, 147] on input "[DATE]" at bounding box center [316, 146] width 77 height 9
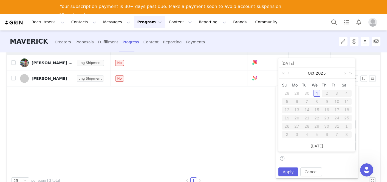
click at [290, 76] on link at bounding box center [289, 73] width 5 height 11
click at [314, 113] on td "17" at bounding box center [317, 110] width 10 height 8
type input "[DATE]"
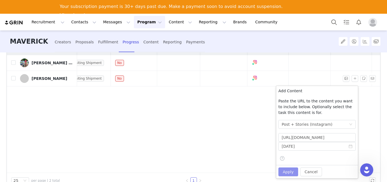
click at [281, 171] on button "Apply" at bounding box center [288, 171] width 20 height 9
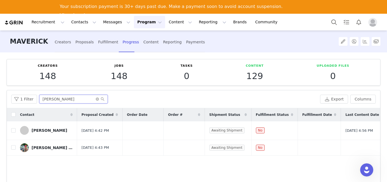
click at [55, 103] on input "bobby" at bounding box center [73, 99] width 69 height 9
drag, startPoint x: 55, startPoint y: 101, endPoint x: 32, endPoint y: 101, distance: 23.0
click at [32, 101] on div "1 Filter bobby" at bounding box center [164, 99] width 307 height 9
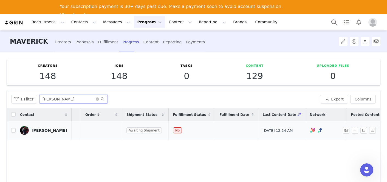
scroll to position [0, 142]
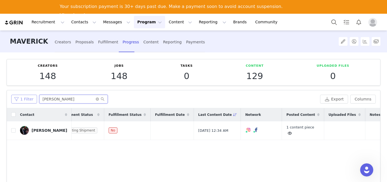
drag, startPoint x: 56, startPoint y: 98, endPoint x: 21, endPoint y: 97, distance: 34.6
click at [21, 97] on div "1 Filter mattie" at bounding box center [164, 99] width 307 height 9
type input "[PERSON_NAME]"
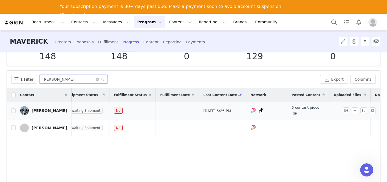
scroll to position [0, 155]
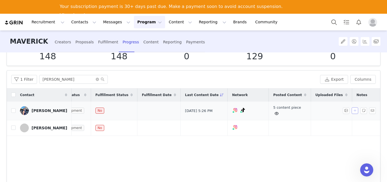
click at [353, 113] on button "button" at bounding box center [354, 110] width 7 height 7
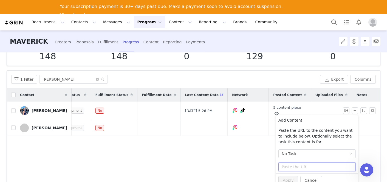
click at [297, 166] on input "text" at bounding box center [316, 166] width 77 height 9
click at [298, 156] on div "No Task" at bounding box center [315, 153] width 67 height 8
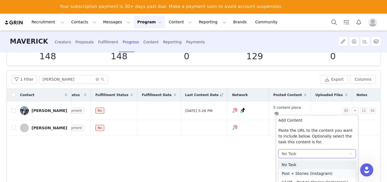
click at [294, 174] on li "Post + Stories (Instagram)" at bounding box center [316, 173] width 77 height 9
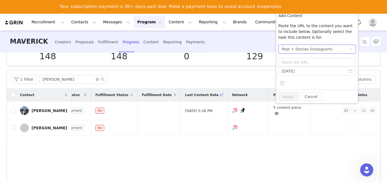
scroll to position [66, 0]
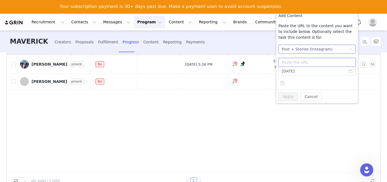
click at [301, 63] on input "text" at bounding box center [316, 62] width 77 height 9
paste input "[URL][DOMAIN_NAME]"
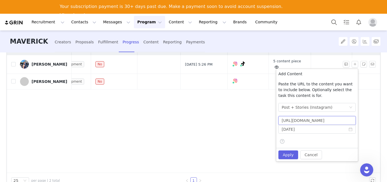
type input "[URL][DOMAIN_NAME]"
click at [290, 131] on input "[DATE]" at bounding box center [316, 129] width 77 height 9
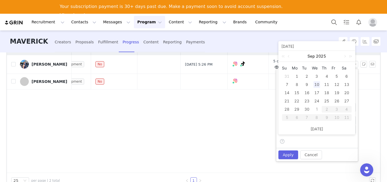
click at [317, 86] on div "10" at bounding box center [316, 84] width 7 height 7
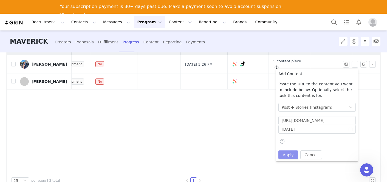
click at [288, 155] on button "Apply" at bounding box center [288, 154] width 20 height 9
click at [243, 141] on div "Contact Proposal Created Order Date Order # Shipment Status Fulfillment Status …" at bounding box center [193, 107] width 373 height 131
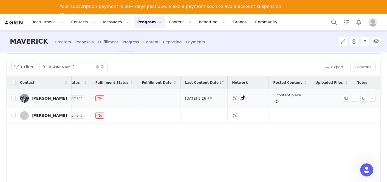
scroll to position [32, 0]
click at [332, 98] on td at bounding box center [331, 98] width 41 height 19
click at [355, 99] on button "button" at bounding box center [354, 98] width 7 height 7
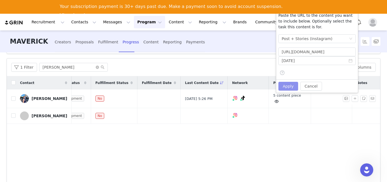
click at [291, 83] on button "Apply" at bounding box center [288, 86] width 20 height 9
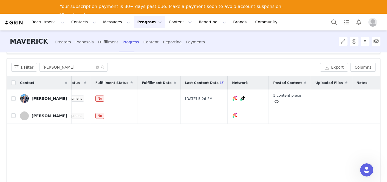
click at [284, 128] on div "Contact Proposal Created Order Date Order # Shipment Status Fulfillment Status …" at bounding box center [193, 141] width 373 height 131
click at [276, 90] on td "5 content piece" at bounding box center [290, 98] width 42 height 19
click at [276, 95] on link "5 content piece" at bounding box center [287, 98] width 28 height 10
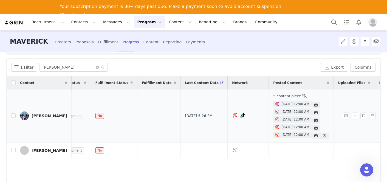
click at [281, 133] on span "[DATE] 12:00 AM" at bounding box center [295, 134] width 28 height 5
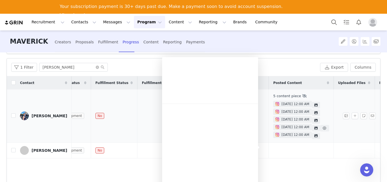
click at [281, 128] on span "[DATE] 12:00 AM" at bounding box center [295, 126] width 28 height 5
click at [352, 115] on button "button" at bounding box center [354, 115] width 7 height 7
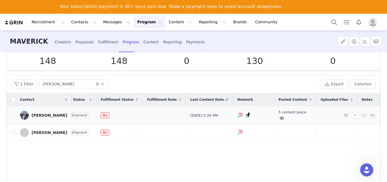
scroll to position [0, 155]
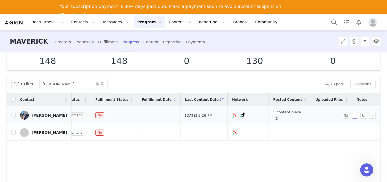
click at [358, 117] on button "button" at bounding box center [354, 115] width 7 height 7
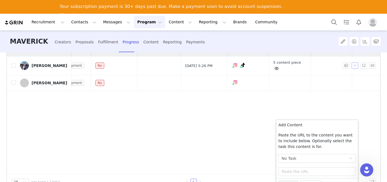
scroll to position [66, 0]
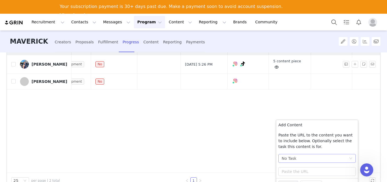
click at [299, 158] on div "No Task" at bounding box center [315, 158] width 67 height 8
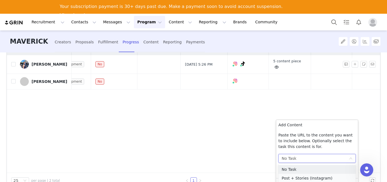
click at [294, 177] on li "Post + Stories (Instagram)" at bounding box center [316, 178] width 77 height 9
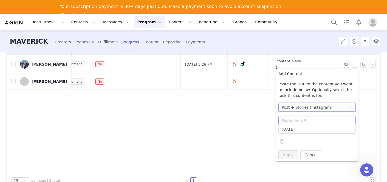
click at [299, 122] on input "text" at bounding box center [316, 120] width 77 height 9
paste input "[URL][DOMAIN_NAME]"
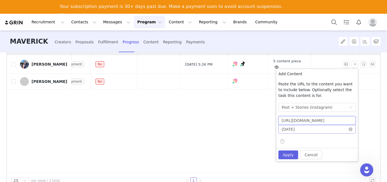
type input "[URL][DOMAIN_NAME]"
click at [299, 129] on input "[DATE]" at bounding box center [316, 129] width 77 height 9
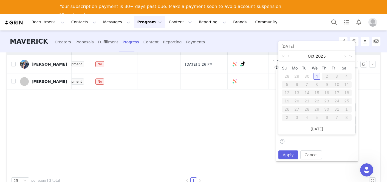
click at [289, 56] on link at bounding box center [289, 56] width 5 height 11
click at [317, 94] on div "17" at bounding box center [316, 92] width 7 height 7
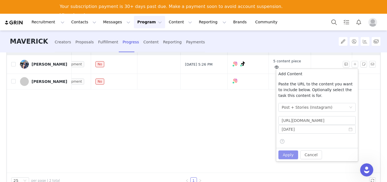
click at [291, 152] on button "Apply" at bounding box center [288, 154] width 20 height 9
click at [283, 125] on input "[DATE]" at bounding box center [316, 129] width 77 height 9
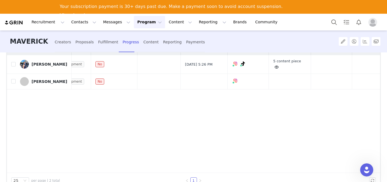
click at [260, 122] on div "Contact Proposal Created Order Date Order # Shipment Status Fulfillment Status …" at bounding box center [193, 107] width 373 height 131
click at [256, 122] on div "Contact Proposal Created Order Date Order # Shipment Status Fulfillment Status …" at bounding box center [193, 107] width 373 height 131
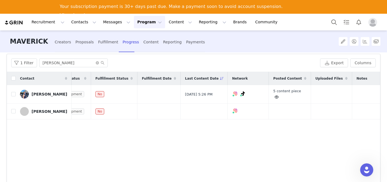
scroll to position [36, 0]
click at [273, 90] on link "5 content piece" at bounding box center [287, 94] width 28 height 10
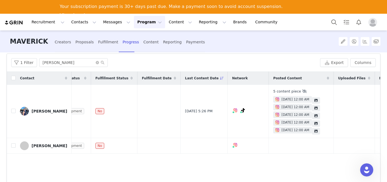
click at [323, 122] on body "Recruitment Recruitment Creator Search Curated Lists Landing Pages Web Extensio…" at bounding box center [193, 105] width 387 height 182
click at [323, 124] on body "Recruitment Recruitment Creator Search Curated Lists Landing Pages Web Extensio…" at bounding box center [193, 105] width 387 height 182
click at [0, 0] on div "Remove Content" at bounding box center [0, 0] width 0 height 0
click at [320, 124] on body "Recruitment Recruitment Creator Search Curated Lists Landing Pages Web Extensio…" at bounding box center [193, 105] width 387 height 182
click at [312, 124] on body "Recruitment Recruitment Creator Search Curated Lists Landing Pages Web Extensio…" at bounding box center [193, 105] width 387 height 182
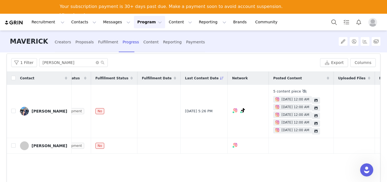
click at [314, 124] on icon at bounding box center [315, 123] width 3 height 3
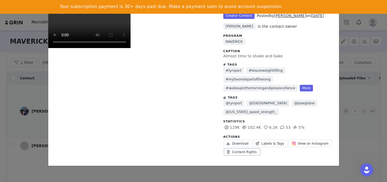
scroll to position [0, 0]
click at [358, 73] on div "Unlabeled Creator Content Posted by [PERSON_NAME] on [DATE] [PERSON_NAME] is th…" at bounding box center [193, 91] width 387 height 182
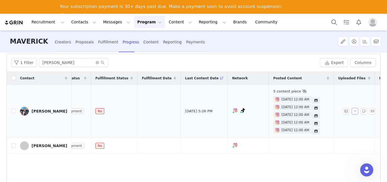
click at [353, 112] on button "button" at bounding box center [354, 111] width 7 height 7
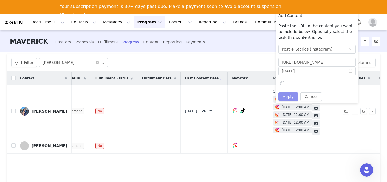
click at [286, 97] on button "Apply" at bounding box center [288, 96] width 20 height 9
click at [281, 84] on span at bounding box center [281, 83] width 5 height 7
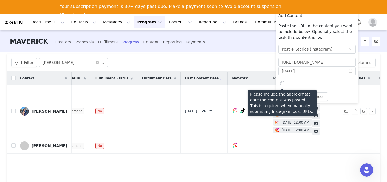
click at [292, 80] on div "[DATE]" at bounding box center [316, 77] width 77 height 21
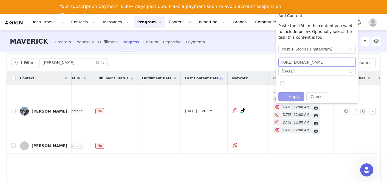
scroll to position [0, 52]
drag, startPoint x: 295, startPoint y: 64, endPoint x: 378, endPoint y: 65, distance: 83.1
click at [378, 65] on body "Recruitment Recruitment Creator Search Curated Lists Landing Pages Web Extensio…" at bounding box center [193, 105] width 387 height 182
click at [334, 84] on div "[DATE]" at bounding box center [316, 77] width 77 height 21
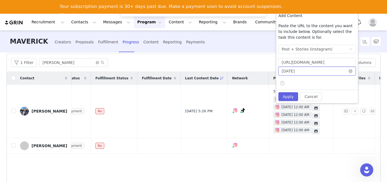
click at [299, 72] on input "[DATE]" at bounding box center [316, 71] width 77 height 9
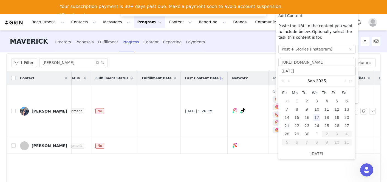
click at [288, 126] on div "21" at bounding box center [286, 125] width 7 height 7
type input "[DATE]"
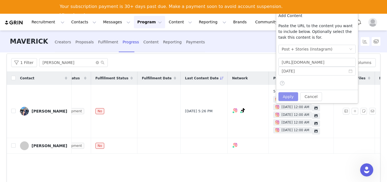
click at [291, 98] on button "Apply" at bounding box center [288, 96] width 20 height 9
click at [255, 47] on div "MAVERICK Creators Proposals Fulfillment Progress Content Reporting Payments" at bounding box center [166, 41] width 318 height 22
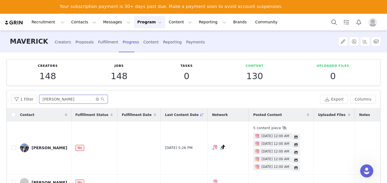
click at [58, 98] on input "[PERSON_NAME]" at bounding box center [73, 99] width 69 height 9
drag, startPoint x: 58, startPoint y: 98, endPoint x: 37, endPoint y: 98, distance: 20.8
click at [37, 98] on div "1 Filter [PERSON_NAME]" at bounding box center [164, 99] width 307 height 9
type input "[GEOGRAPHIC_DATA]"
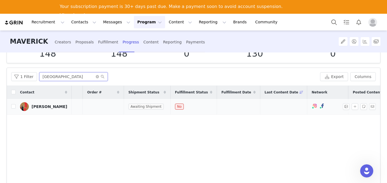
scroll to position [0, 146]
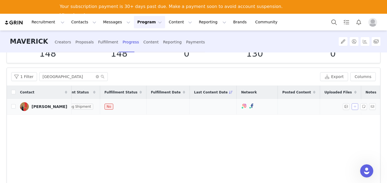
click at [354, 107] on button "button" at bounding box center [354, 106] width 7 height 7
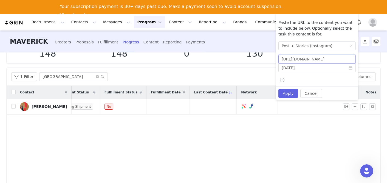
click at [293, 56] on input "[URL][DOMAIN_NAME]" at bounding box center [316, 59] width 77 height 9
paste input "p/DObMSCxjXm"
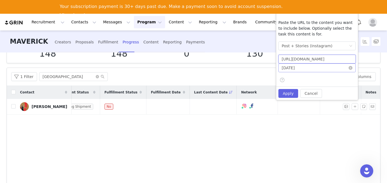
type input "[URL][DOMAIN_NAME]"
click at [296, 66] on input "[DATE]" at bounding box center [316, 67] width 77 height 9
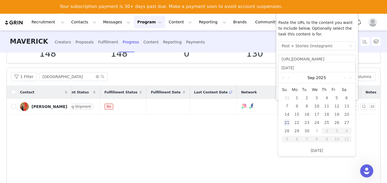
click at [315, 107] on div "10" at bounding box center [316, 106] width 7 height 7
type input "[DATE]"
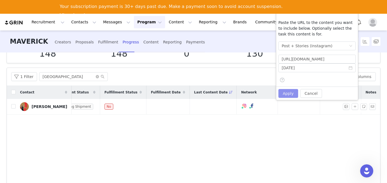
click at [288, 95] on button "Apply" at bounding box center [288, 93] width 20 height 9
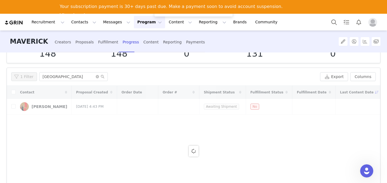
scroll to position [33, 0]
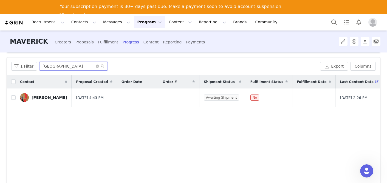
click at [78, 64] on input "[GEOGRAPHIC_DATA]" at bounding box center [73, 66] width 69 height 9
drag, startPoint x: 78, startPoint y: 64, endPoint x: 25, endPoint y: 61, distance: 53.5
click at [25, 61] on div "1 Filter HAMPTON Export Columns" at bounding box center [193, 66] width 373 height 18
type input "[PERSON_NAME]"
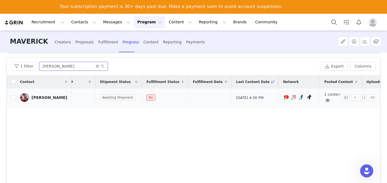
scroll to position [0, 145]
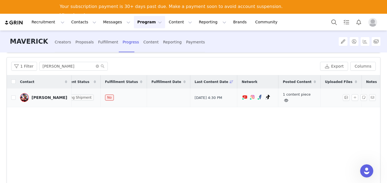
click at [283, 97] on span at bounding box center [286, 100] width 7 height 7
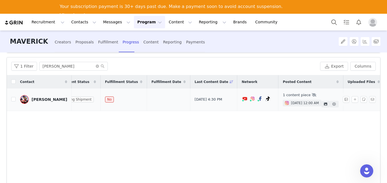
click at [291, 104] on span "[DATE] 12:00 AM" at bounding box center [305, 102] width 28 height 5
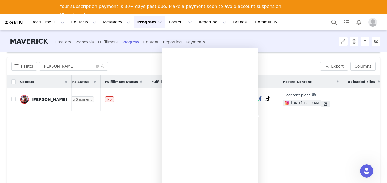
click at [283, 128] on div "Contact Proposal Created Order Date Order # Shipment Status Fulfillment Status …" at bounding box center [193, 140] width 373 height 131
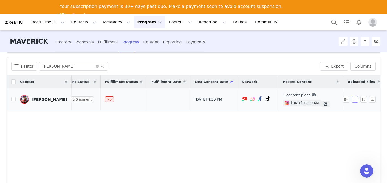
click at [354, 98] on button "button" at bounding box center [354, 99] width 7 height 7
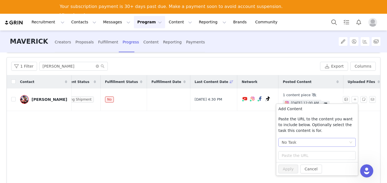
click at [291, 140] on div "No Task" at bounding box center [289, 142] width 15 height 8
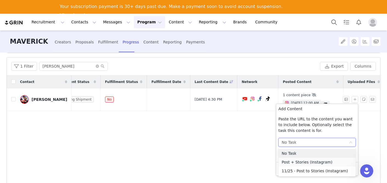
click at [291, 159] on li "Post + Stories (Instagram)" at bounding box center [316, 161] width 77 height 9
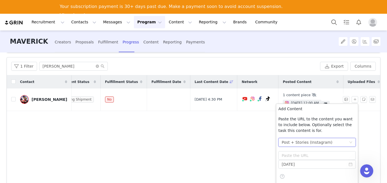
scroll to position [65, 0]
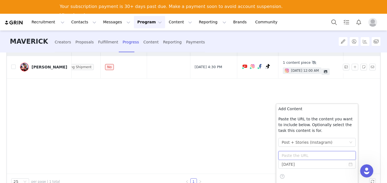
paste input "[URL][DOMAIN_NAME]"
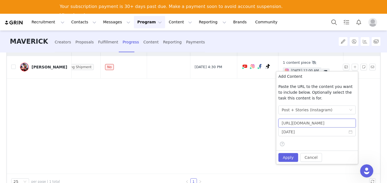
scroll to position [0, 12]
click at [291, 158] on div "Add Content Paste the URL to the content you want to include below. Optionally …" at bounding box center [317, 117] width 82 height 92
type input "[URL][DOMAIN_NAME]"
click at [303, 135] on input "[DATE]" at bounding box center [316, 131] width 77 height 9
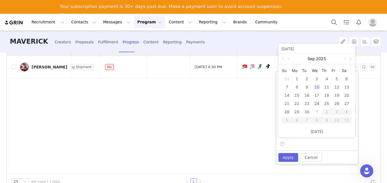
click at [317, 104] on div "24" at bounding box center [316, 103] width 7 height 7
type input "[DATE]"
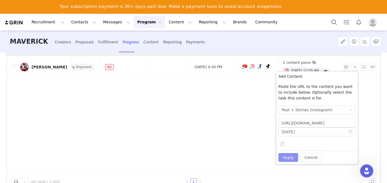
click at [288, 159] on button "Apply" at bounding box center [288, 157] width 20 height 9
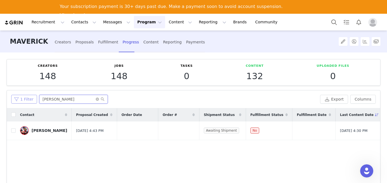
drag, startPoint x: 61, startPoint y: 97, endPoint x: 31, endPoint y: 96, distance: 29.4
click at [31, 96] on div "1 Filter [PERSON_NAME]" at bounding box center [164, 99] width 307 height 9
type input "[PERSON_NAME]"
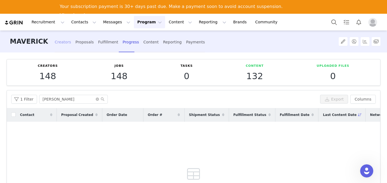
click at [61, 44] on div "Creators" at bounding box center [63, 42] width 16 height 15
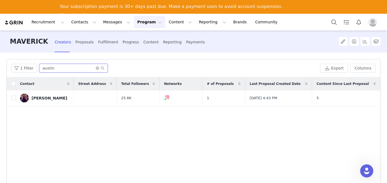
click at [63, 70] on input "austin" at bounding box center [73, 68] width 69 height 9
drag, startPoint x: 63, startPoint y: 70, endPoint x: 48, endPoint y: 70, distance: 14.3
click at [48, 70] on input "austin" at bounding box center [73, 68] width 69 height 9
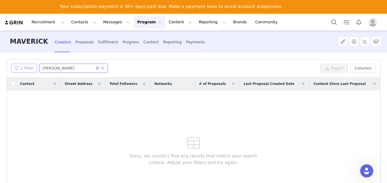
drag, startPoint x: 67, startPoint y: 67, endPoint x: 28, endPoint y: 66, distance: 38.7
click at [28, 66] on div "1 Filter [PERSON_NAME]" at bounding box center [164, 68] width 307 height 9
drag, startPoint x: 55, startPoint y: 70, endPoint x: 27, endPoint y: 69, distance: 27.7
click at [27, 69] on div "1 Filter kanyo" at bounding box center [164, 68] width 307 height 9
type input "[PERSON_NAME]"
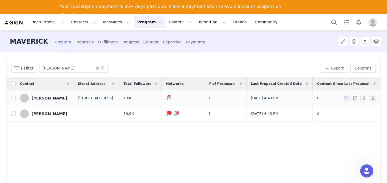
click at [345, 98] on button "button" at bounding box center [346, 98] width 7 height 7
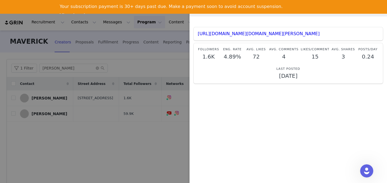
click at [161, 66] on div at bounding box center [193, 91] width 387 height 183
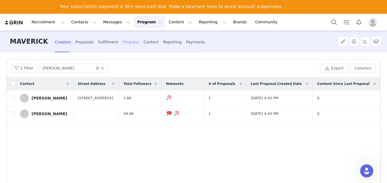
click at [123, 43] on div "Progress" at bounding box center [131, 42] width 16 height 15
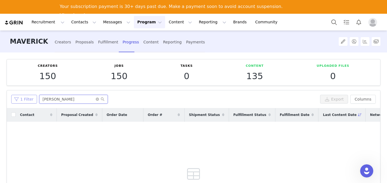
drag, startPoint x: 50, startPoint y: 100, endPoint x: 26, endPoint y: 97, distance: 23.7
click at [26, 97] on div "1 Filter [PERSON_NAME]" at bounding box center [164, 99] width 307 height 9
type input "e"
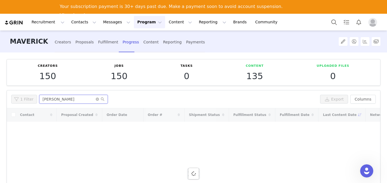
type input "[PERSON_NAME]"
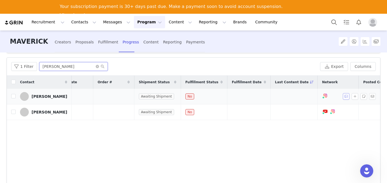
scroll to position [0, 78]
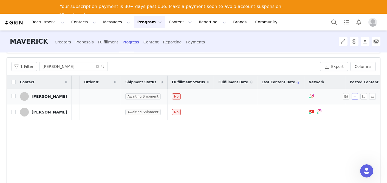
click at [354, 97] on button "button" at bounding box center [354, 96] width 7 height 7
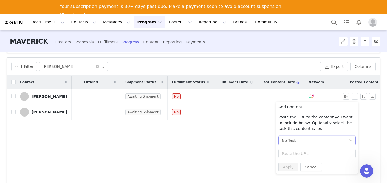
click at [299, 140] on div "No Task" at bounding box center [315, 140] width 67 height 8
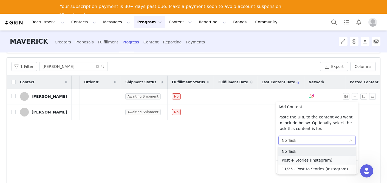
click at [296, 163] on li "Post + Stories (Instagram)" at bounding box center [316, 159] width 77 height 9
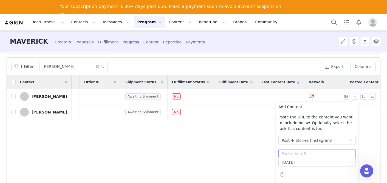
paste input "[URL][DOMAIN_NAME]"
click at [300, 153] on input "[URL][DOMAIN_NAME]" at bounding box center [316, 153] width 77 height 9
type input "[URL][DOMAIN_NAME]"
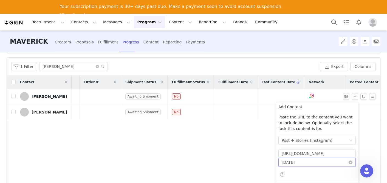
click at [285, 163] on input "[DATE]" at bounding box center [316, 162] width 77 height 9
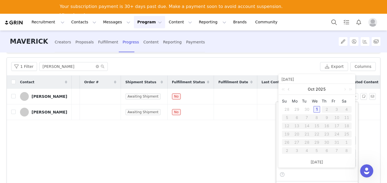
click at [290, 89] on link at bounding box center [289, 89] width 5 height 11
click at [307, 135] on div "23" at bounding box center [306, 134] width 7 height 7
type input "[DATE]"
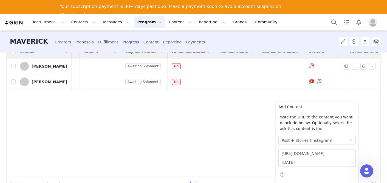
scroll to position [65, 0]
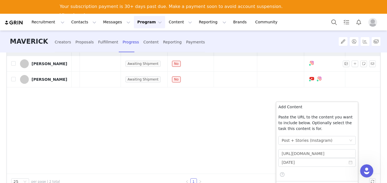
click at [269, 173] on div "1 Filter [PERSON_NAME] Export Columns Contact Proposal Created Order Date Order…" at bounding box center [193, 107] width 373 height 164
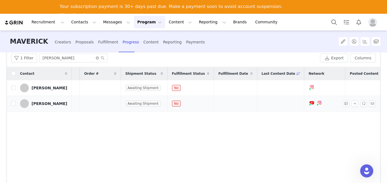
scroll to position [38, 0]
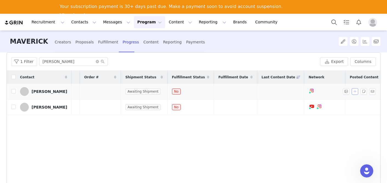
click at [354, 94] on button "button" at bounding box center [354, 91] width 7 height 7
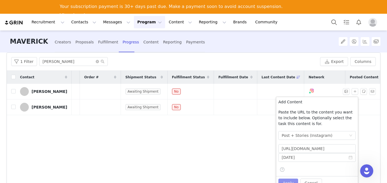
click at [290, 180] on button "Apply" at bounding box center [288, 182] width 20 height 9
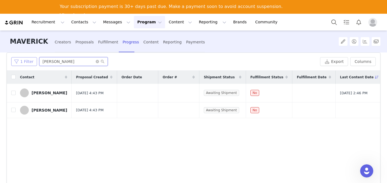
drag, startPoint x: 72, startPoint y: 60, endPoint x: 31, endPoint y: 59, distance: 40.6
click at [31, 59] on div "1 Filter [PERSON_NAME]" at bounding box center [164, 61] width 307 height 9
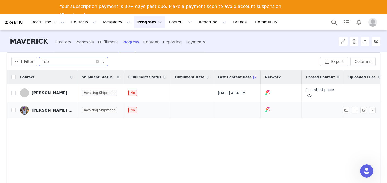
scroll to position [0, 144]
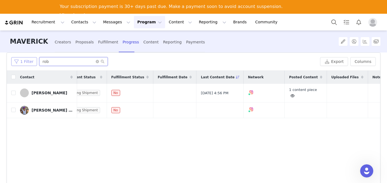
drag, startPoint x: 45, startPoint y: 61, endPoint x: 24, endPoint y: 60, distance: 21.1
click at [24, 60] on div "1 Filter rob" at bounding box center [164, 61] width 307 height 9
type input "b"
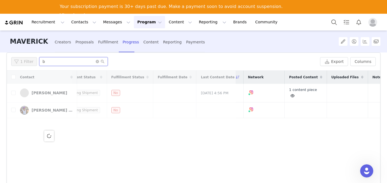
scroll to position [0, 0]
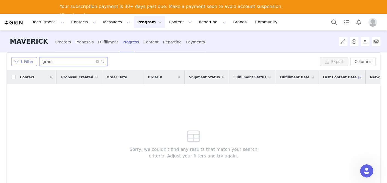
drag, startPoint x: 52, startPoint y: 64, endPoint x: 24, endPoint y: 58, distance: 27.7
click at [24, 58] on div "1 Filter grant" at bounding box center [164, 61] width 307 height 9
type input "anikha"
click at [61, 43] on div "Creators" at bounding box center [63, 42] width 16 height 15
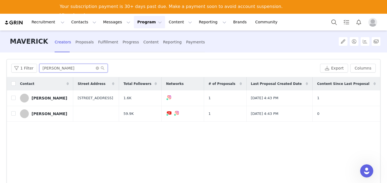
click at [61, 70] on input "[PERSON_NAME]" at bounding box center [73, 68] width 69 height 9
type input "r"
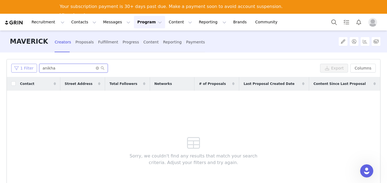
drag, startPoint x: 67, startPoint y: 67, endPoint x: 24, endPoint y: 67, distance: 43.9
click at [24, 67] on div "1 Filter anikha" at bounding box center [164, 68] width 307 height 9
type input "[PERSON_NAME]"
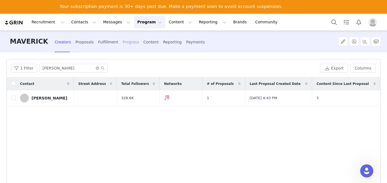
click at [126, 44] on div "Progress" at bounding box center [131, 42] width 16 height 15
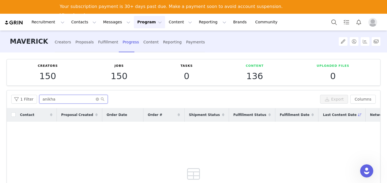
click at [51, 101] on input "anikha" at bounding box center [73, 99] width 69 height 9
drag, startPoint x: 61, startPoint y: 100, endPoint x: 20, endPoint y: 97, distance: 41.0
click at [20, 97] on div "1 Filter anikha" at bounding box center [164, 99] width 307 height 9
type input "[PERSON_NAME]"
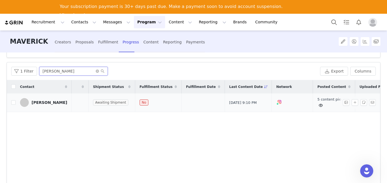
scroll to position [0, 141]
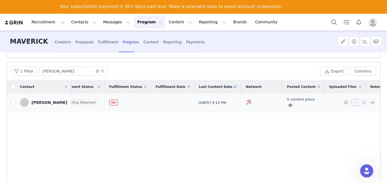
click at [353, 103] on button "button" at bounding box center [354, 102] width 7 height 7
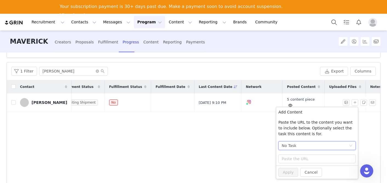
click at [300, 142] on div "No Task" at bounding box center [315, 145] width 67 height 8
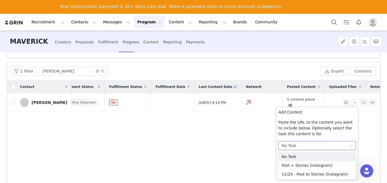
click at [300, 148] on div "No Task" at bounding box center [315, 145] width 67 height 8
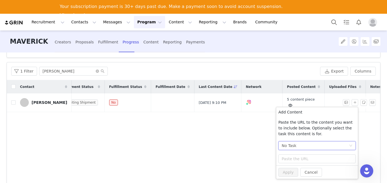
click at [305, 148] on div "No Task" at bounding box center [315, 145] width 67 height 8
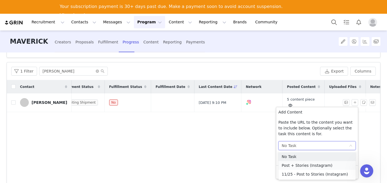
click at [305, 163] on li "Post + Stories (Instagram)" at bounding box center [316, 165] width 77 height 9
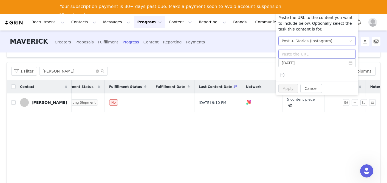
click at [319, 53] on input "text" at bounding box center [316, 54] width 77 height 9
paste input "[URL][DOMAIN_NAME]"
type input "[URL][DOMAIN_NAME]"
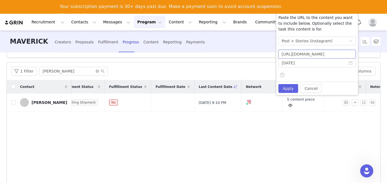
click at [305, 56] on input "[URL][DOMAIN_NAME]" at bounding box center [316, 54] width 77 height 9
click at [303, 64] on input "[DATE]" at bounding box center [316, 62] width 77 height 9
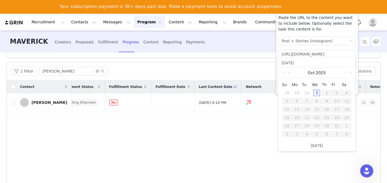
click at [287, 75] on link at bounding box center [289, 72] width 5 height 11
click at [317, 103] on div "10" at bounding box center [316, 101] width 7 height 7
type input "[DATE]"
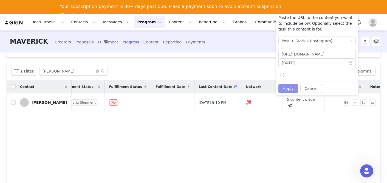
click at [290, 88] on button "Apply" at bounding box center [288, 88] width 20 height 9
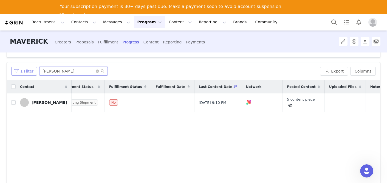
drag, startPoint x: 67, startPoint y: 73, endPoint x: 30, endPoint y: 72, distance: 36.2
click at [30, 72] on div "1 Filter emma" at bounding box center [164, 71] width 307 height 9
click at [288, 105] on div "5 content piece" at bounding box center [303, 103] width 33 height 12
click at [287, 99] on link "5 content piece" at bounding box center [301, 102] width 28 height 10
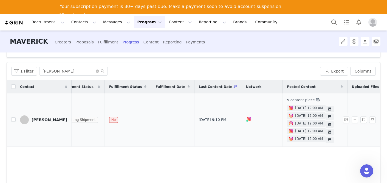
click at [354, 101] on td at bounding box center [367, 119] width 41 height 53
click at [354, 117] on button "button" at bounding box center [354, 119] width 7 height 7
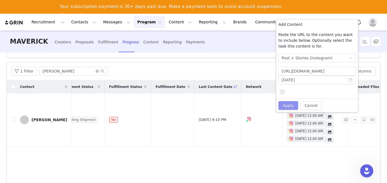
click at [288, 102] on button "Apply" at bounding box center [288, 105] width 20 height 9
click at [205, 61] on div "Creators 150 Jobs 150 Tasks 0 Content 136 Uploaded Files 0 Filters Filter Logic…" at bounding box center [193, 123] width 387 height 143
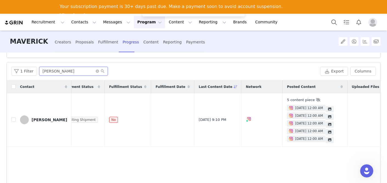
drag, startPoint x: 61, startPoint y: 70, endPoint x: 8, endPoint y: 65, distance: 53.2
click at [8, 67] on div "1 Filter emma Export Columns" at bounding box center [193, 71] width 373 height 18
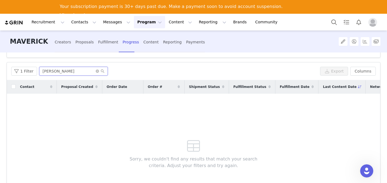
drag, startPoint x: 67, startPoint y: 72, endPoint x: 10, endPoint y: 72, distance: 56.5
click at [10, 72] on div "1 Filter [PERSON_NAME] Export Columns" at bounding box center [193, 71] width 373 height 18
type input "[PERSON_NAME]"
click at [55, 42] on div "Creators" at bounding box center [63, 42] width 16 height 15
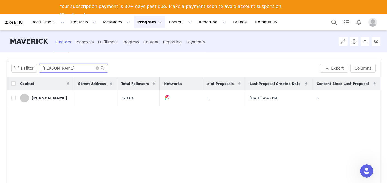
click at [53, 71] on input "[PERSON_NAME]" at bounding box center [73, 68] width 69 height 9
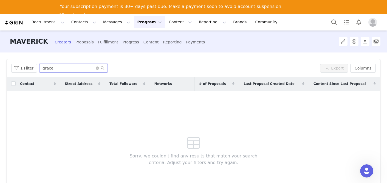
drag, startPoint x: 71, startPoint y: 64, endPoint x: 56, endPoint y: 72, distance: 17.4
click at [56, 72] on div "1 Filter grace Export Columns" at bounding box center [193, 68] width 373 height 18
type input "[PERSON_NAME]"
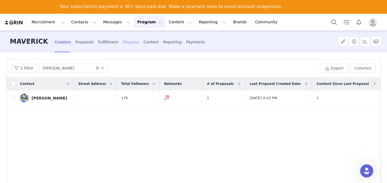
click at [123, 38] on div "Progress" at bounding box center [131, 42] width 16 height 15
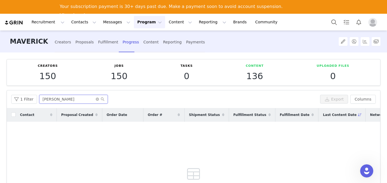
click at [61, 96] on input "[PERSON_NAME]" at bounding box center [73, 99] width 69 height 9
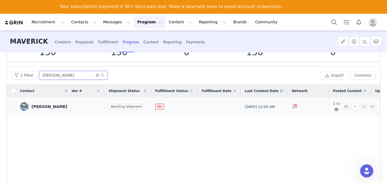
scroll to position [0, 134]
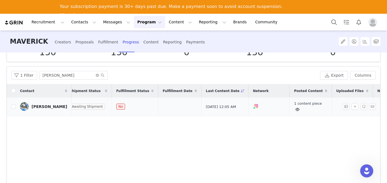
click at [294, 109] on div "1 content piece" at bounding box center [310, 107] width 33 height 12
click at [295, 109] on icon at bounding box center [297, 109] width 4 height 4
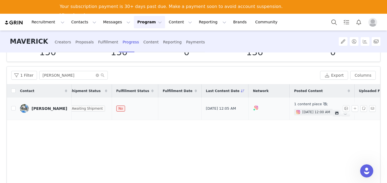
click at [296, 111] on img at bounding box center [298, 112] width 4 height 4
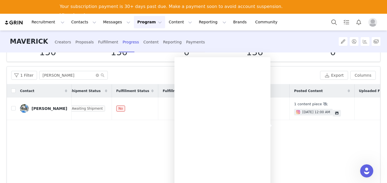
click at [140, 151] on div "Contact Proposal Created Order Date Order # Shipment Status Fulfillment Status …" at bounding box center [193, 149] width 373 height 131
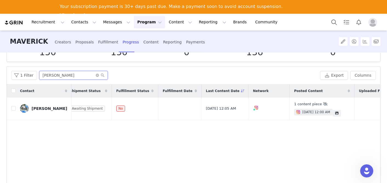
drag, startPoint x: 75, startPoint y: 72, endPoint x: 86, endPoint y: 81, distance: 13.6
click at [86, 81] on div "1 Filter [PERSON_NAME] Export Columns" at bounding box center [193, 75] width 373 height 18
type input "luke"
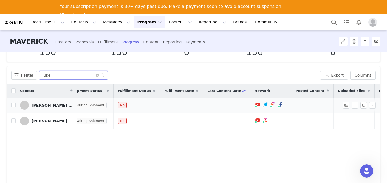
scroll to position [0, 144]
